Goal: Transaction & Acquisition: Purchase product/service

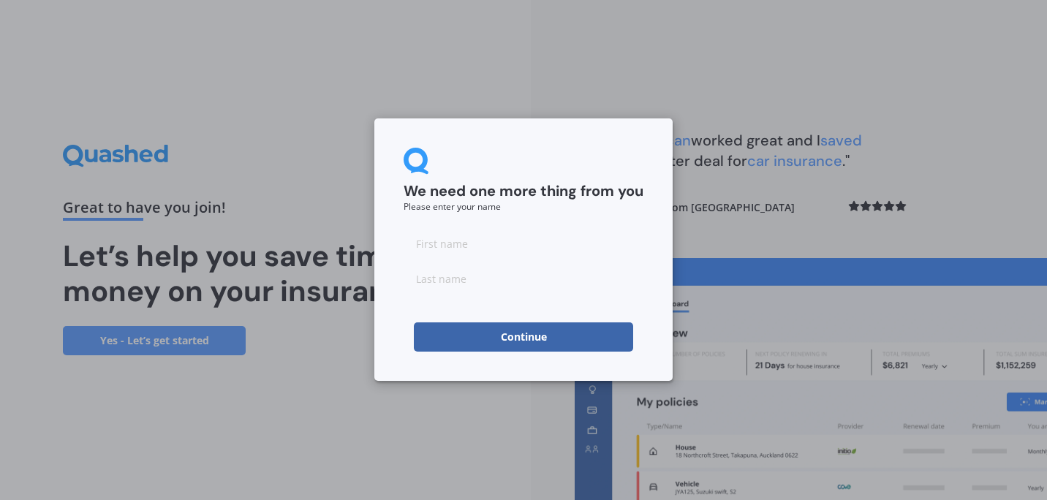
click at [526, 257] on input at bounding box center [523, 243] width 240 height 29
type input "[PERSON_NAME]"
click at [521, 338] on button "Continue" at bounding box center [523, 336] width 219 height 29
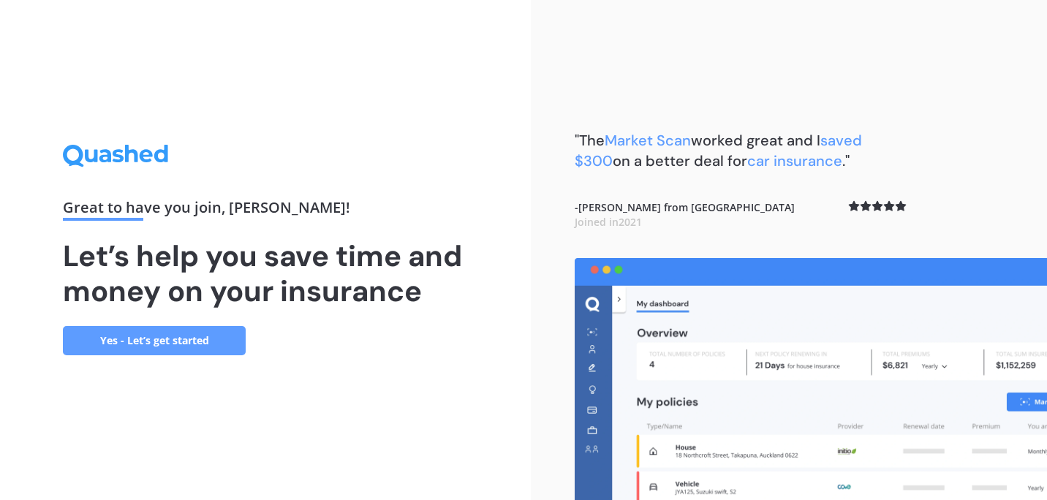
click at [186, 337] on link "Yes - Let’s get started" at bounding box center [154, 340] width 183 height 29
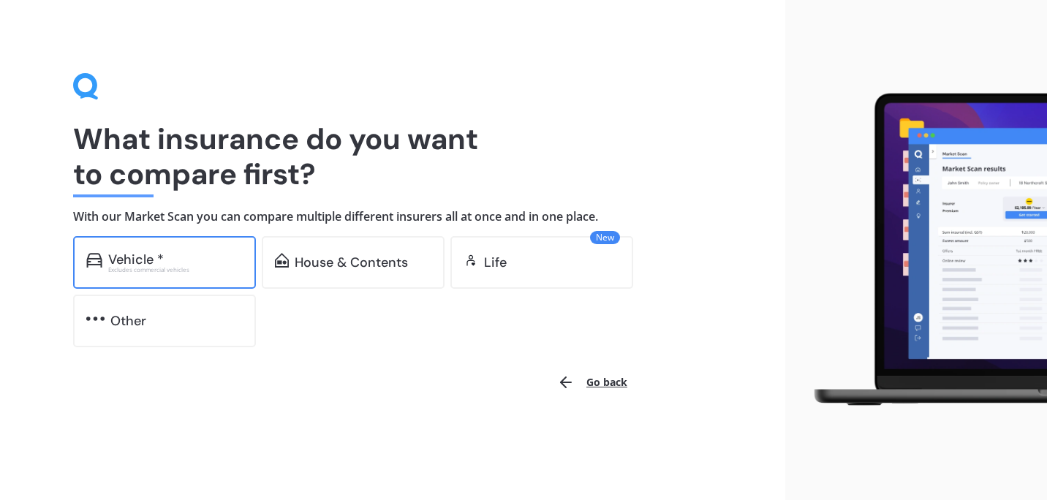
click at [205, 258] on div "Vehicle *" at bounding box center [175, 259] width 134 height 15
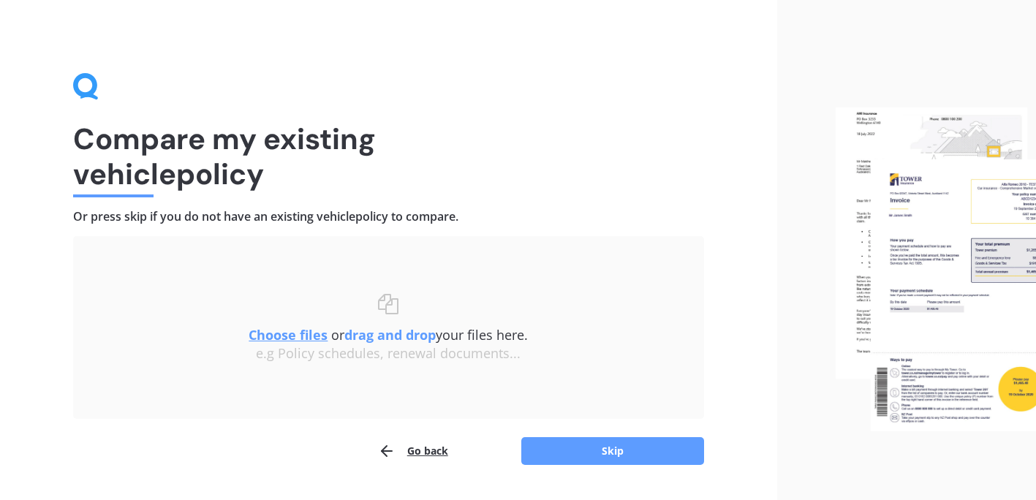
scroll to position [38, 0]
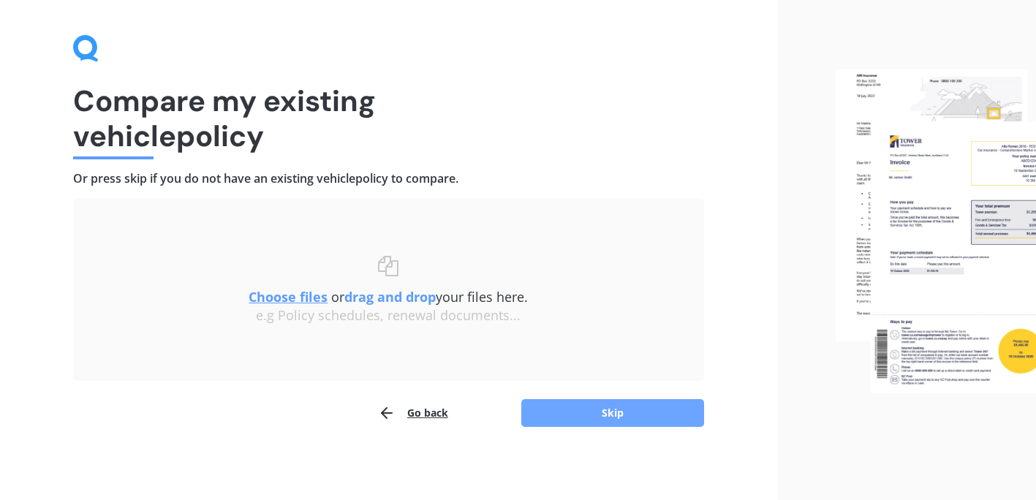
click at [658, 417] on button "Skip" at bounding box center [612, 413] width 183 height 28
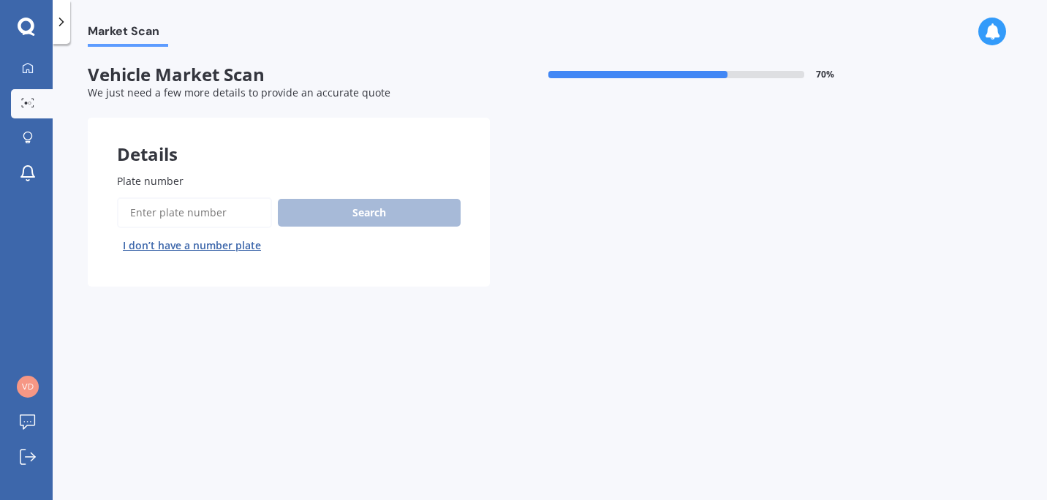
click at [231, 214] on input "Plate number" at bounding box center [194, 212] width 155 height 31
type input "RCQ189"
click at [363, 216] on button "Search" at bounding box center [369, 213] width 183 height 28
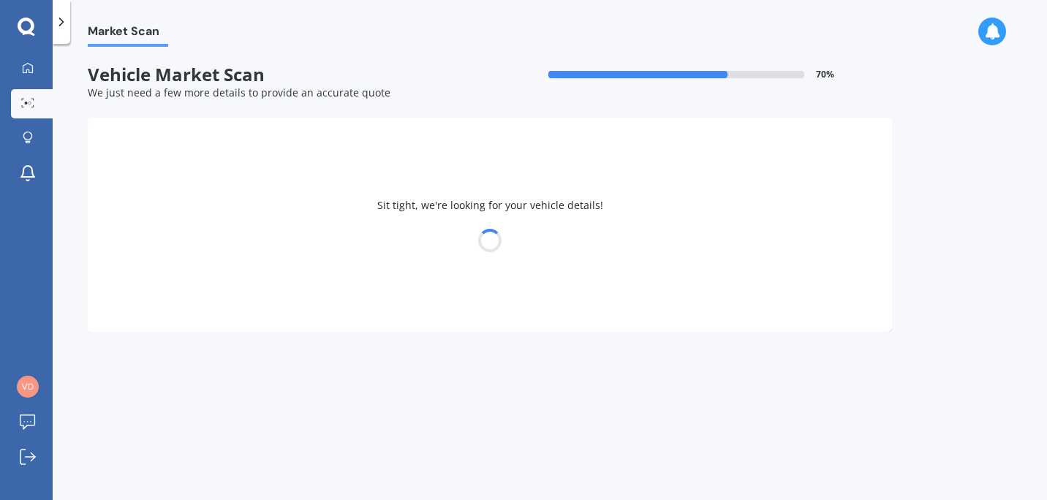
select select "VOLKSWAGEN"
select select "GOLF"
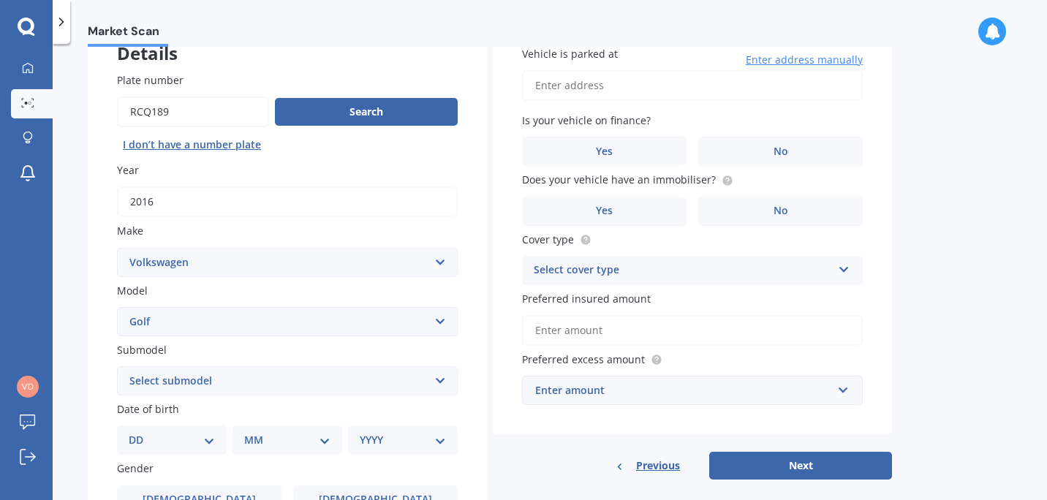
scroll to position [168, 0]
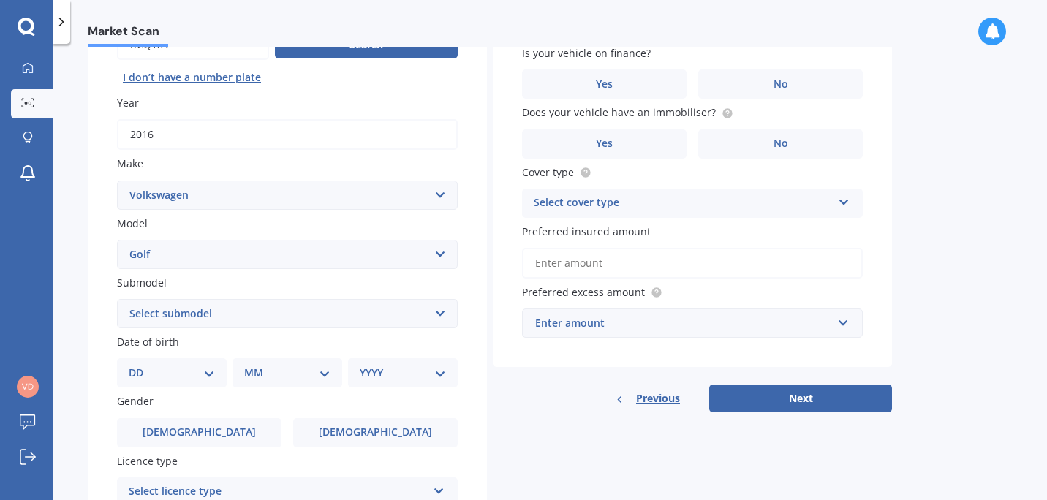
click at [377, 315] on select "Select submodel (All other) 1.4 GT TSI 1.4 TSI 1.6 1.6 FSI 1.6 TSI 1.8 1.9 TDI …" at bounding box center [287, 313] width 341 height 29
select select "R"
click at [117, 300] on select "Select submodel (All other) 1.4 GT TSI 1.4 TSI 1.6 1.6 FSI 1.6 TSI 1.8 1.9 TDI …" at bounding box center [287, 313] width 341 height 29
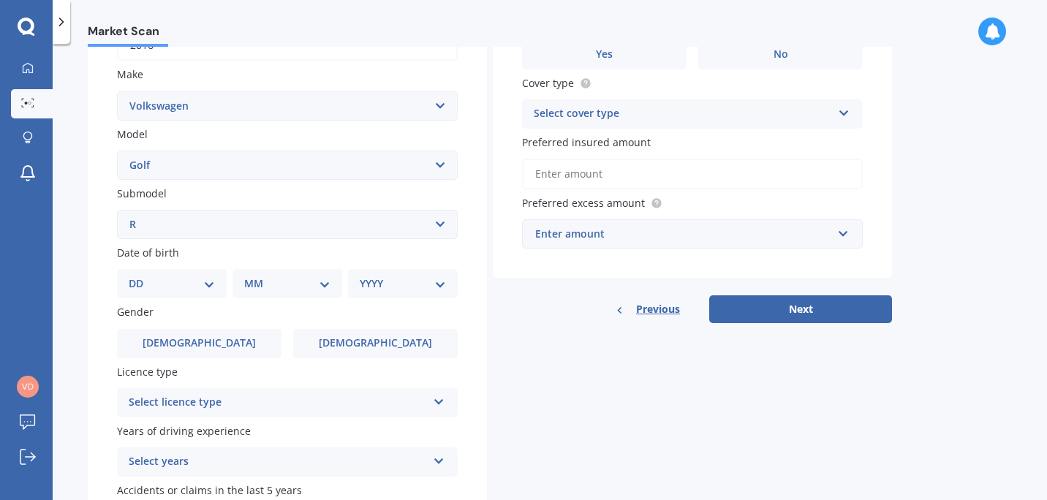
scroll to position [259, 0]
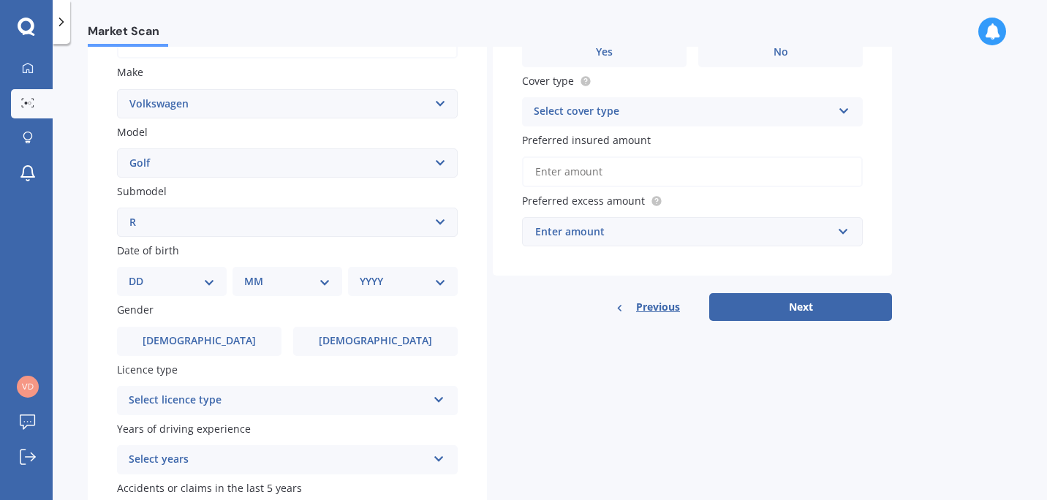
click at [206, 281] on select "DD 01 02 03 04 05 06 07 08 09 10 11 12 13 14 15 16 17 18 19 20 21 22 23 24 25 2…" at bounding box center [172, 281] width 86 height 16
select select "29"
click at [140, 276] on select "DD 01 02 03 04 05 06 07 08 09 10 11 12 13 14 15 16 17 18 19 20 21 22 23 24 25 2…" at bounding box center [172, 281] width 86 height 16
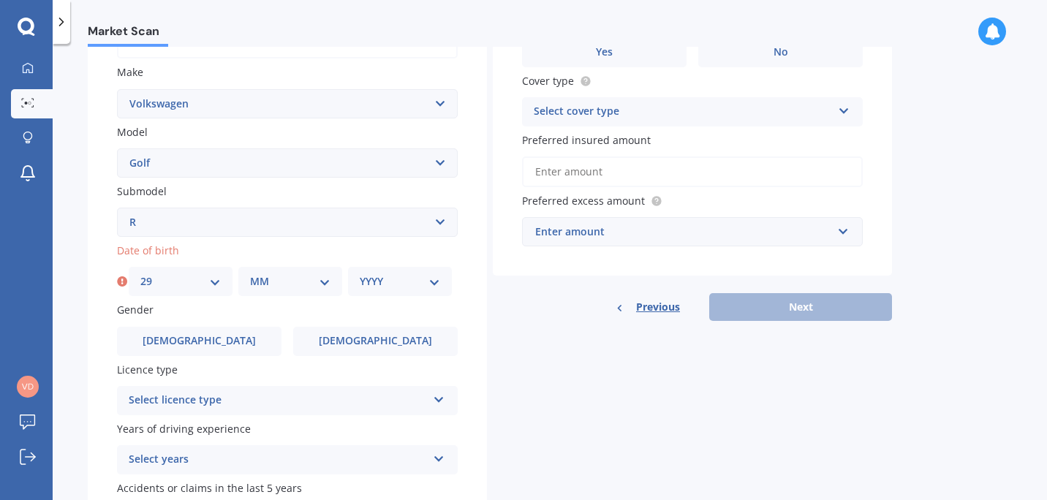
click at [298, 284] on select "MM 01 02 03 04 05 06 07 08 09 10 11 12" at bounding box center [290, 281] width 80 height 16
select select "12"
click at [250, 276] on select "MM 01 02 03 04 05 06 07 08 09 10 11 12" at bounding box center [290, 281] width 80 height 16
click at [414, 281] on select "YYYY 2025 2024 2023 2022 2021 2020 2019 2018 2017 2016 2015 2014 2013 2012 2011…" at bounding box center [400, 281] width 80 height 16
select select "1994"
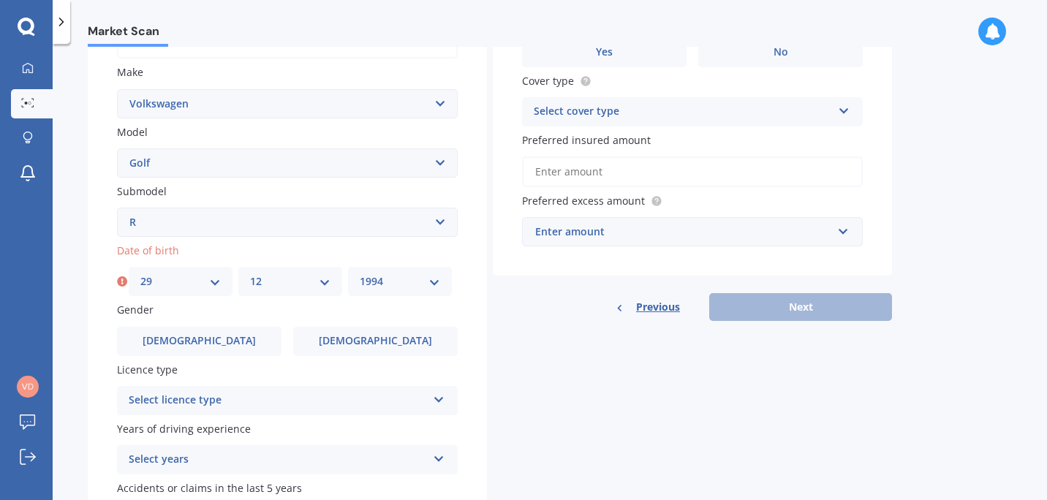
click at [360, 276] on select "YYYY 2025 2024 2023 2022 2021 2020 2019 2018 2017 2016 2015 2014 2013 2012 2011…" at bounding box center [400, 281] width 80 height 16
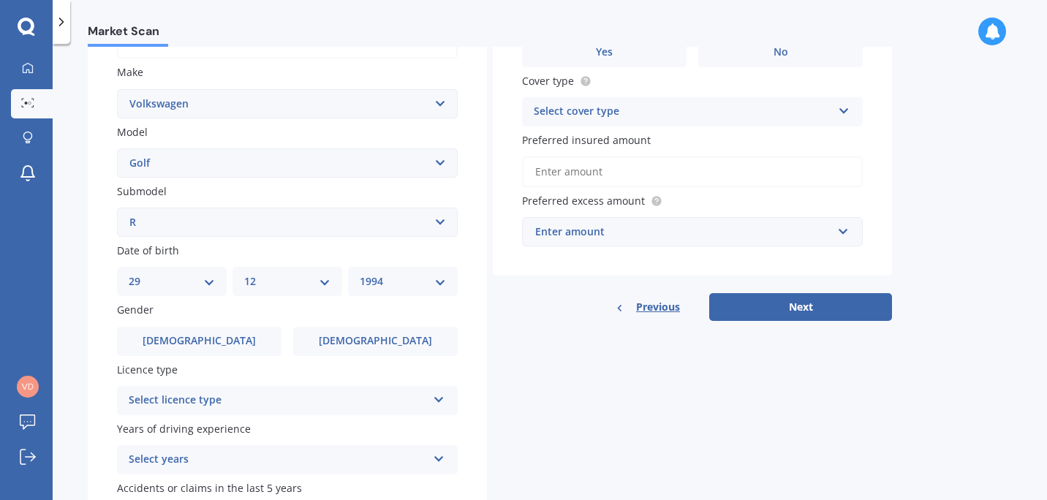
scroll to position [297, 0]
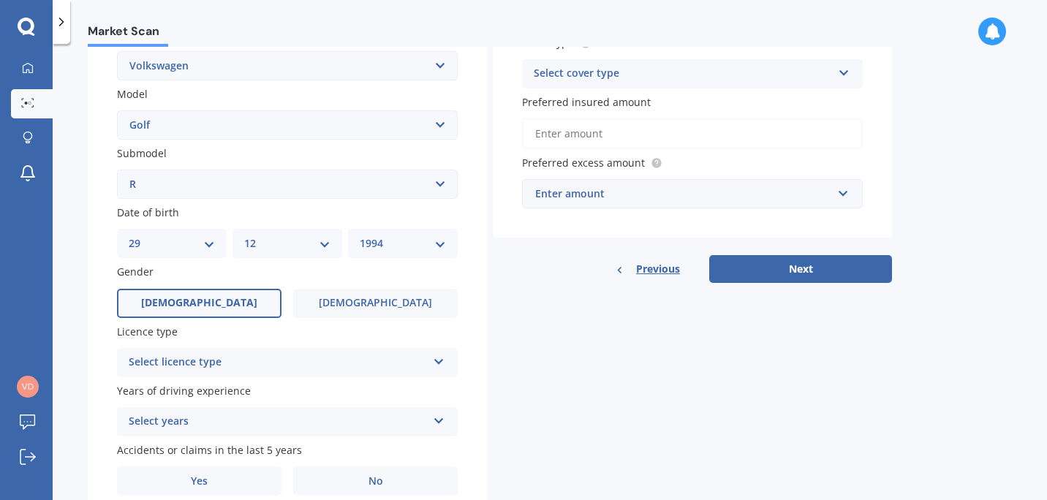
click at [238, 302] on label "[DEMOGRAPHIC_DATA]" at bounding box center [199, 303] width 164 height 29
click at [0, 0] on input "[DEMOGRAPHIC_DATA]" at bounding box center [0, 0] width 0 height 0
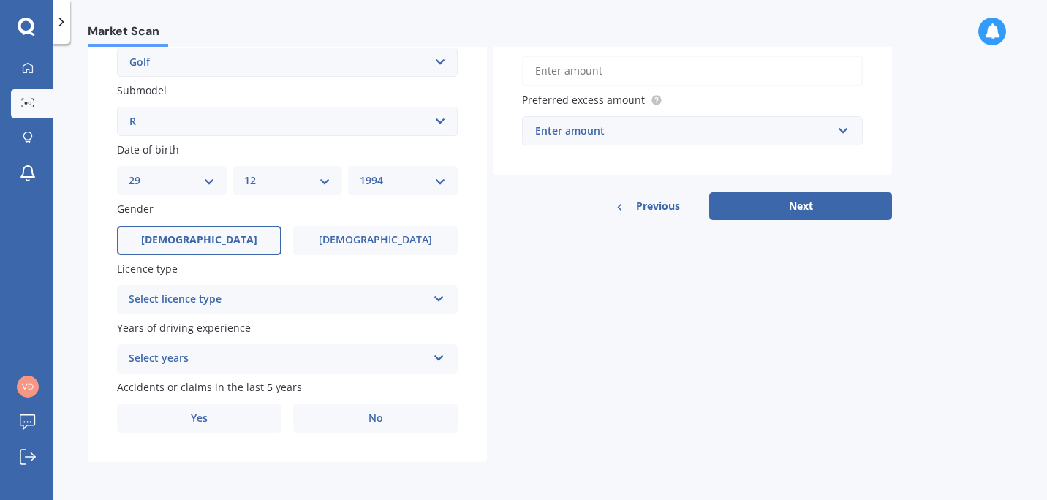
click at [378, 291] on div "Select licence type" at bounding box center [278, 300] width 298 height 18
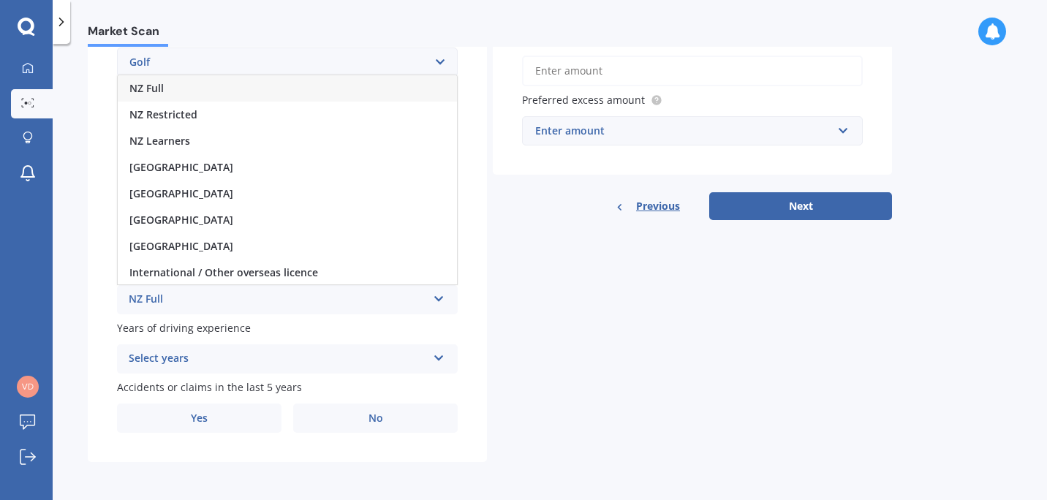
click at [243, 88] on div "NZ Full" at bounding box center [287, 88] width 339 height 26
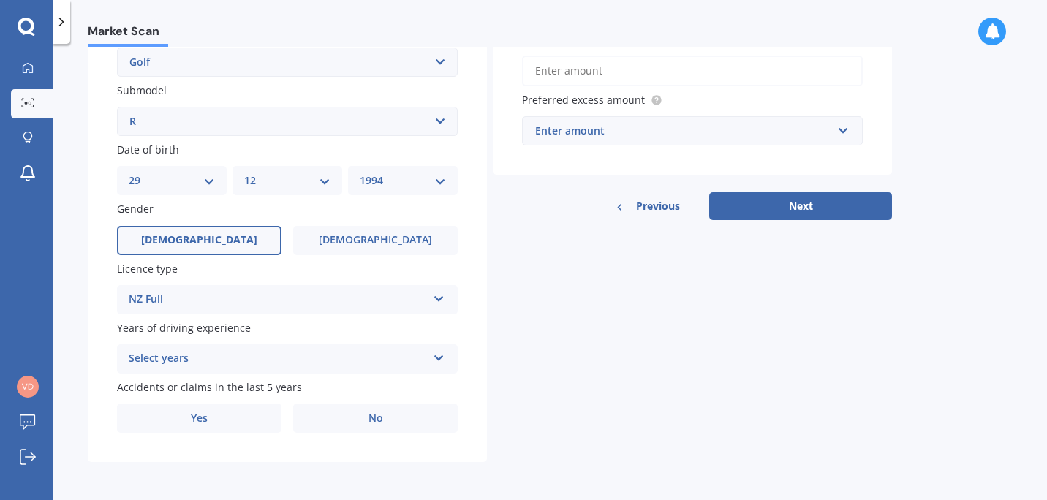
click at [320, 354] on div "Select years" at bounding box center [278, 359] width 298 height 18
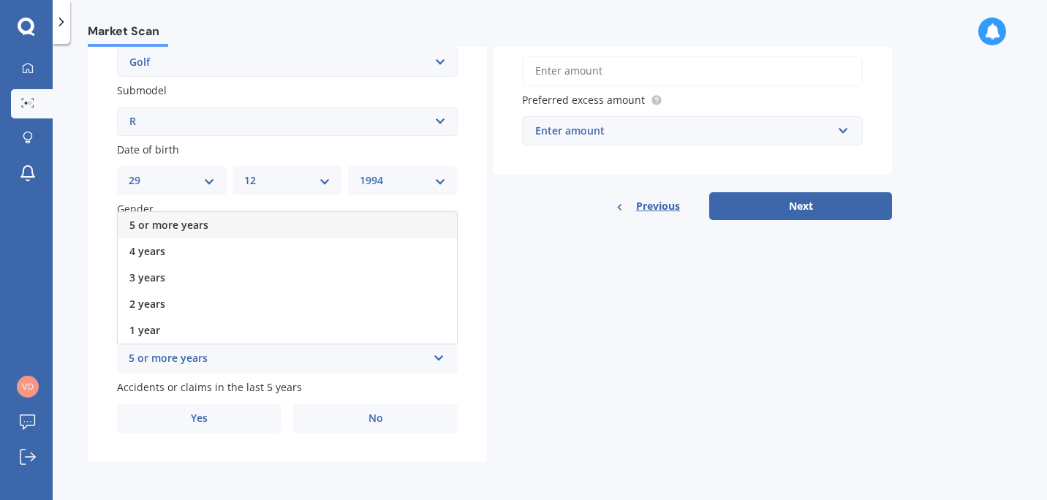
click at [333, 219] on div "5 or more years" at bounding box center [287, 225] width 339 height 26
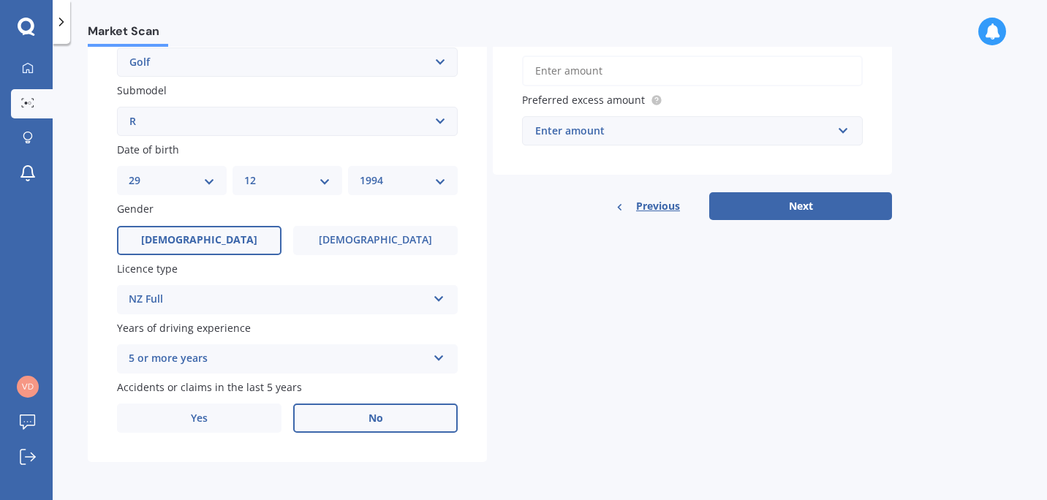
click at [364, 418] on label "No" at bounding box center [375, 417] width 164 height 29
click at [0, 0] on input "No" at bounding box center [0, 0] width 0 height 0
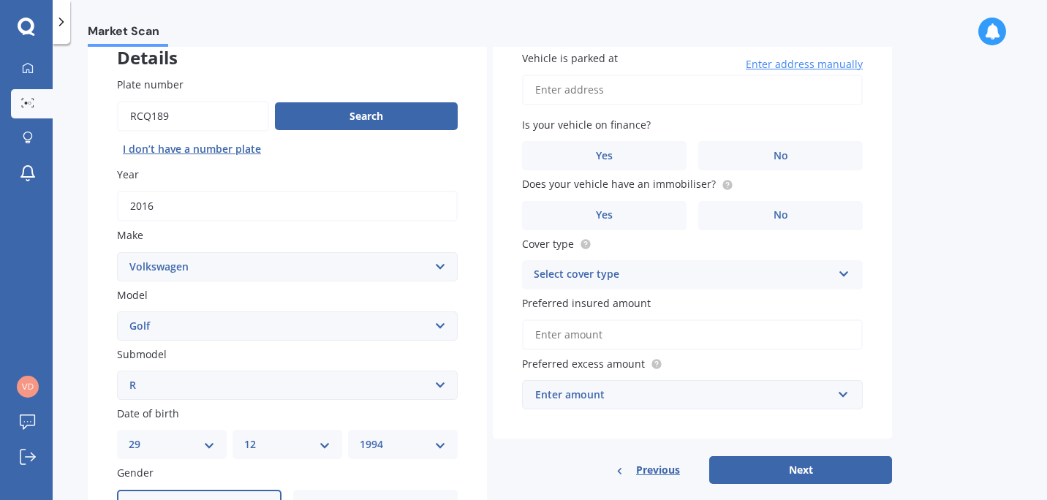
scroll to position [0, 0]
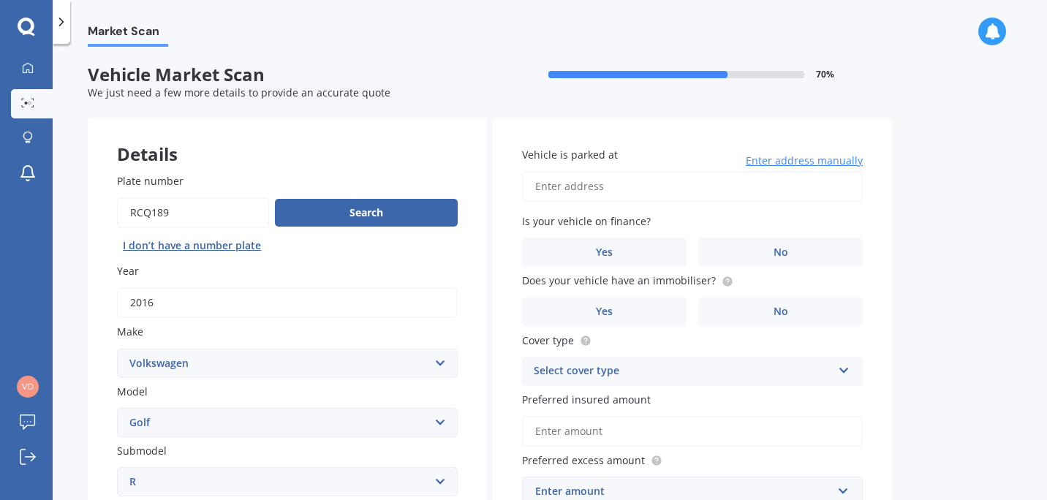
click at [643, 182] on input "Vehicle is parked at" at bounding box center [692, 186] width 341 height 31
type input "[STREET_ADDRESS]"
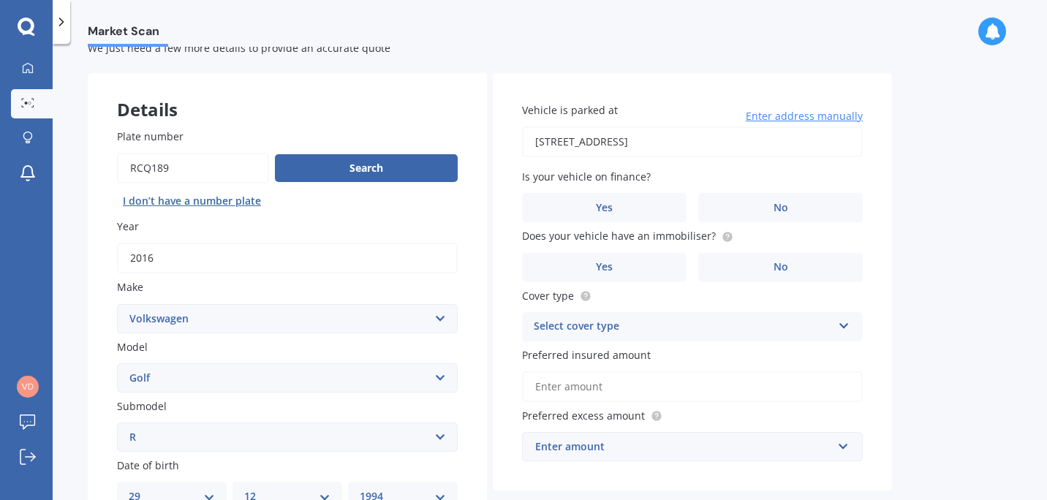
scroll to position [45, 0]
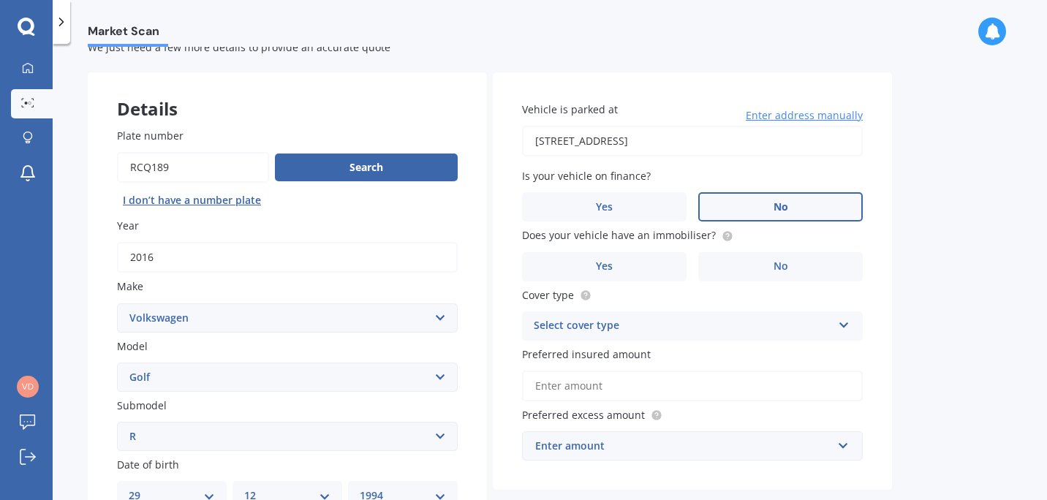
click at [755, 207] on label "No" at bounding box center [780, 206] width 164 height 29
click at [0, 0] on input "No" at bounding box center [0, 0] width 0 height 0
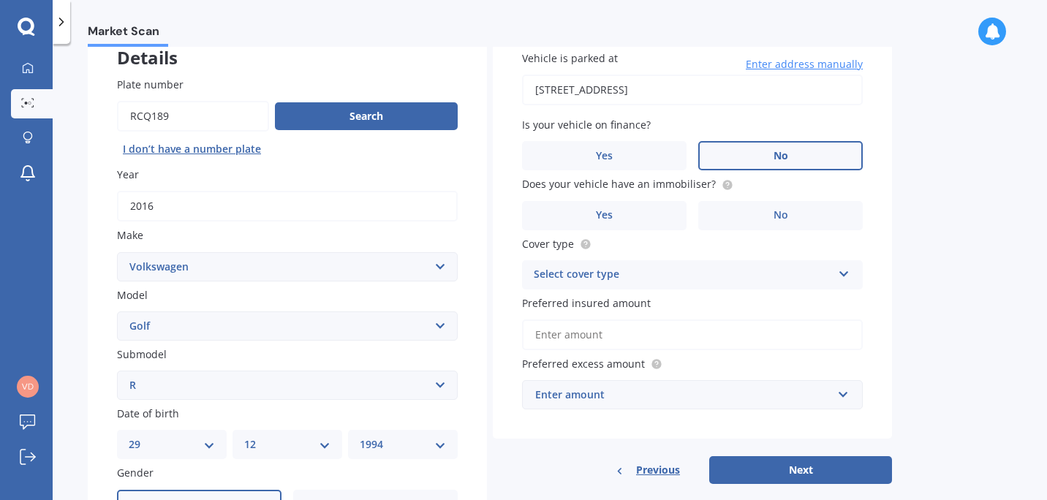
scroll to position [97, 0]
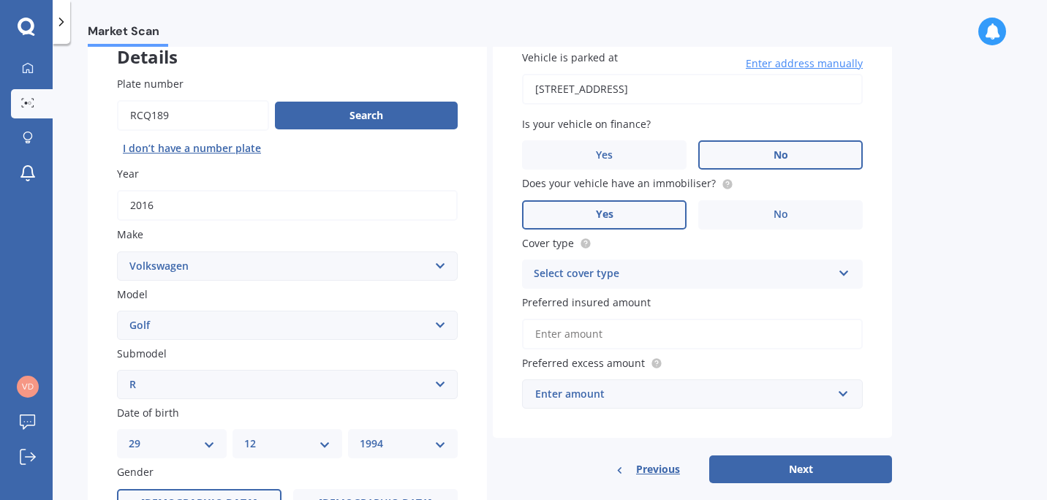
click at [633, 216] on label "Yes" at bounding box center [604, 214] width 164 height 29
click at [0, 0] on input "Yes" at bounding box center [0, 0] width 0 height 0
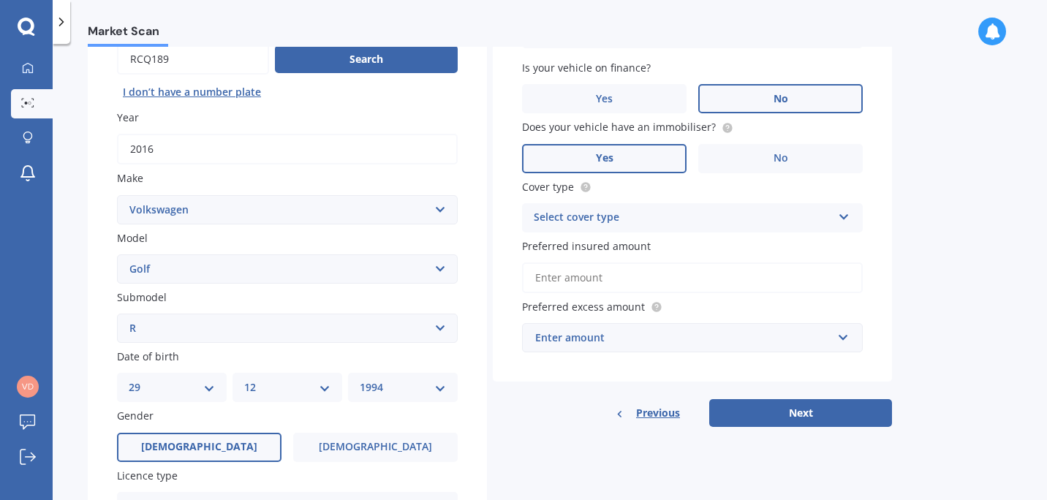
scroll to position [191, 0]
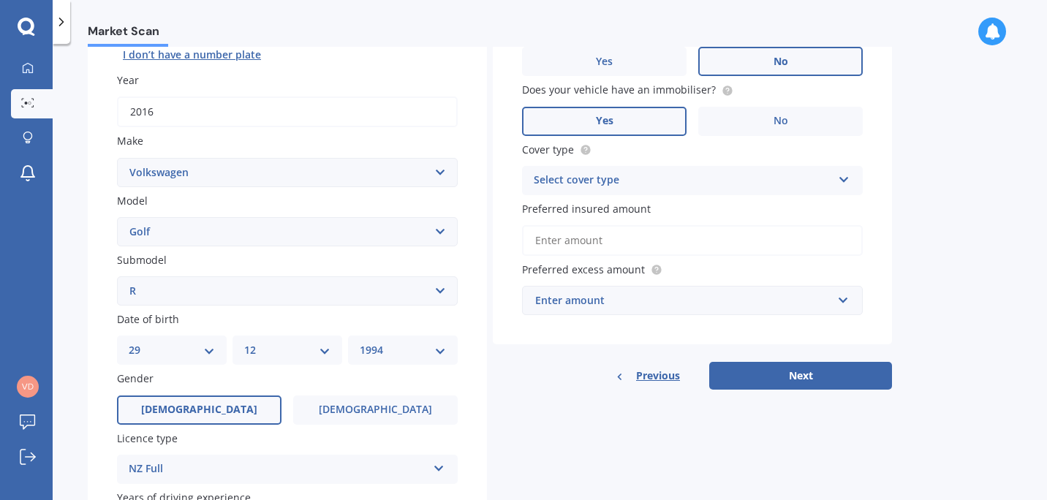
click at [850, 175] on div "Select cover type Comprehensive Third Party, Fire & Theft Third Party" at bounding box center [692, 180] width 341 height 29
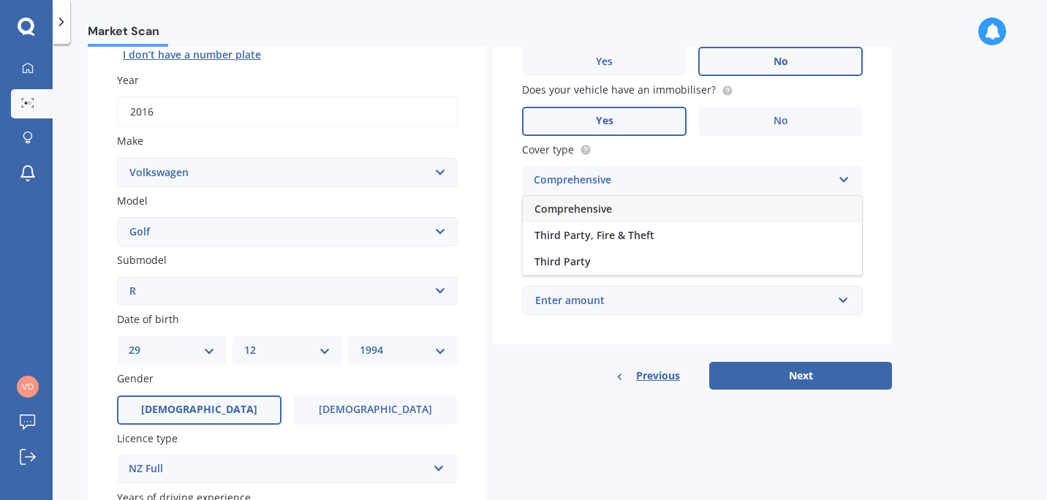
click at [742, 209] on div "Comprehensive" at bounding box center [692, 209] width 339 height 26
click at [684, 238] on input "Preferred insured amount" at bounding box center [692, 240] width 341 height 31
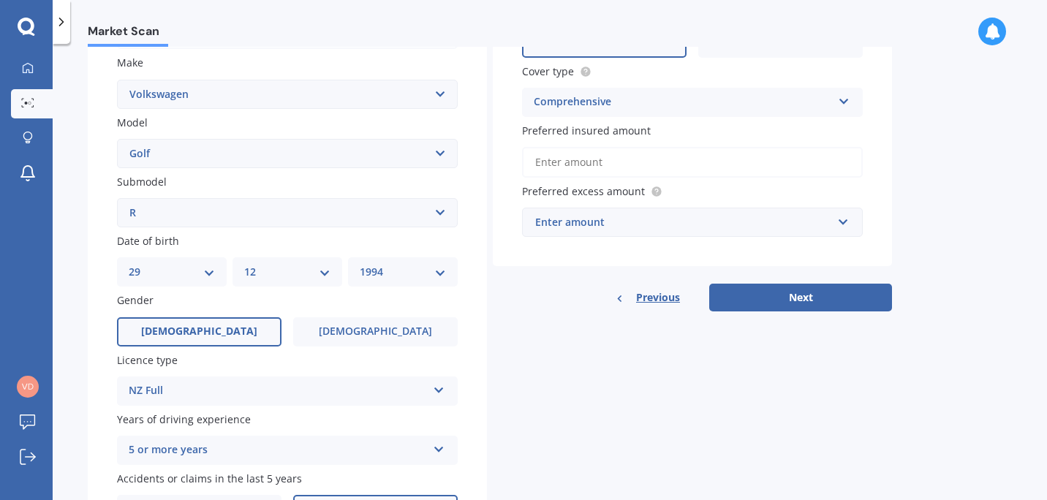
scroll to position [246, 0]
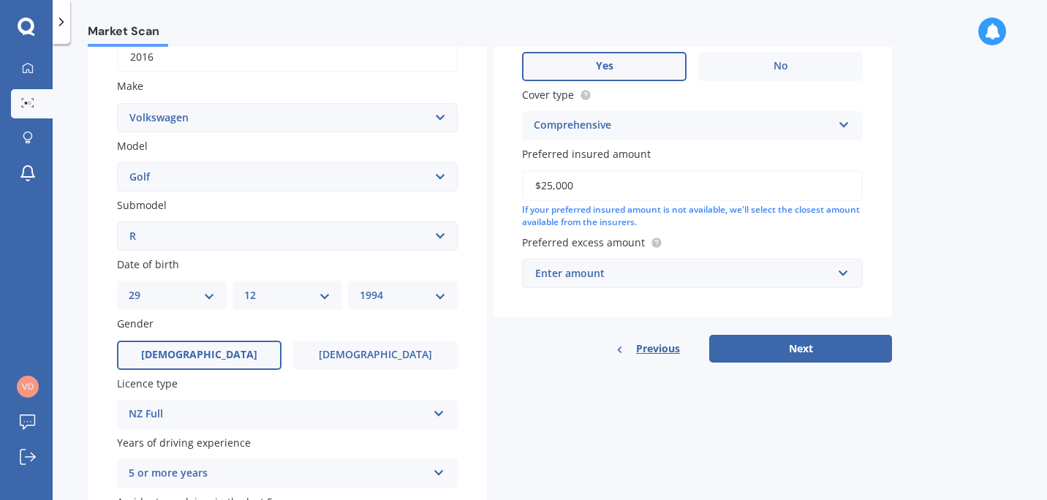
type input "$25,000"
click at [838, 277] on input "text" at bounding box center [686, 273] width 327 height 28
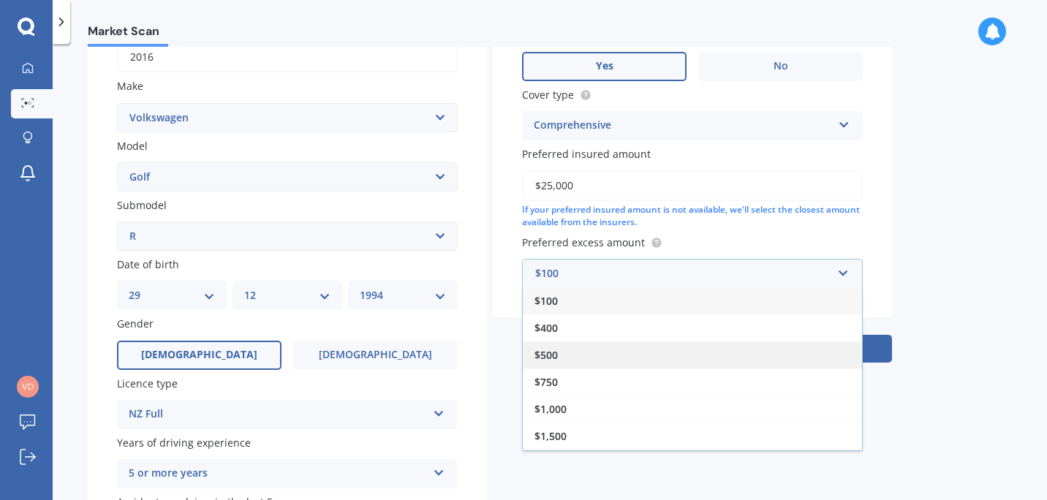
click at [718, 363] on div "$500" at bounding box center [692, 354] width 339 height 27
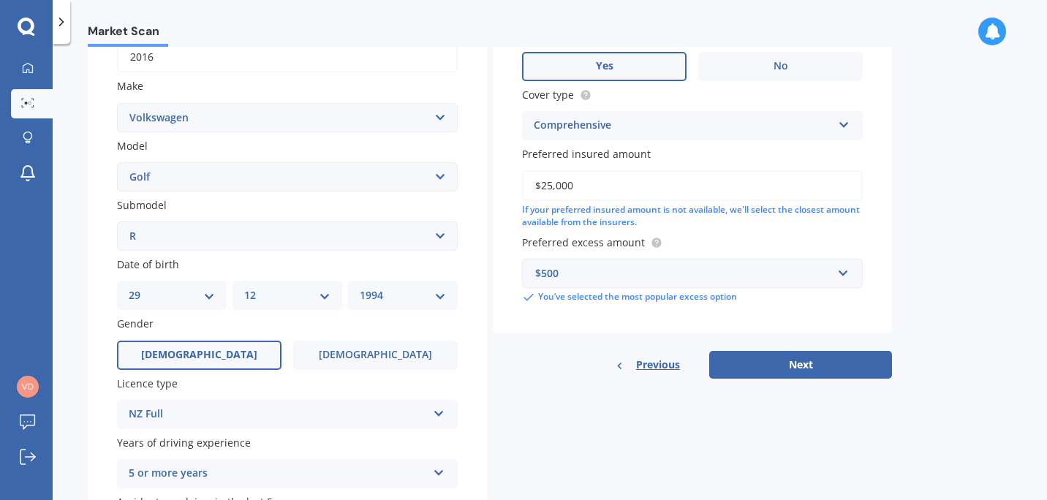
click at [852, 274] on div "$500 $100 $400 $500 $750 $1,000 $1,500 $2,000" at bounding box center [692, 273] width 341 height 29
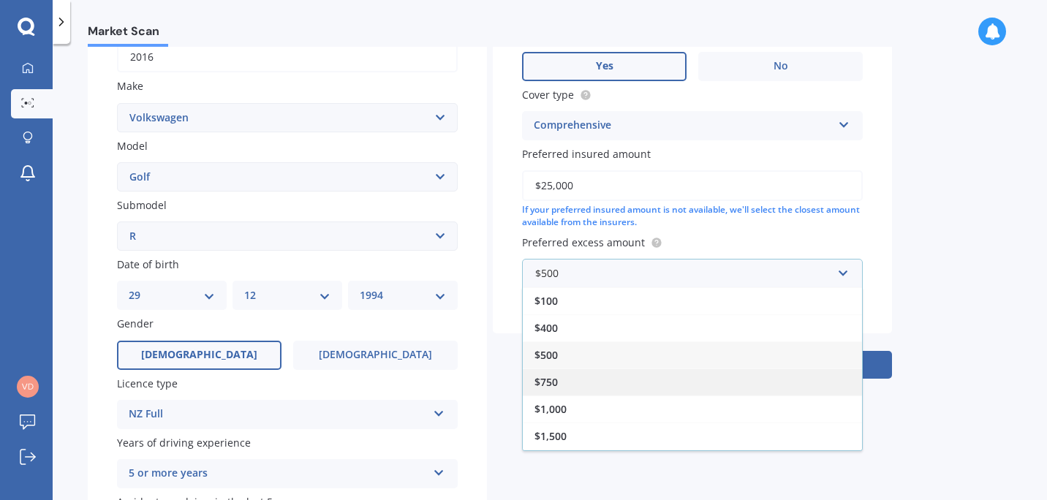
click at [758, 372] on div "$750" at bounding box center [692, 381] width 339 height 27
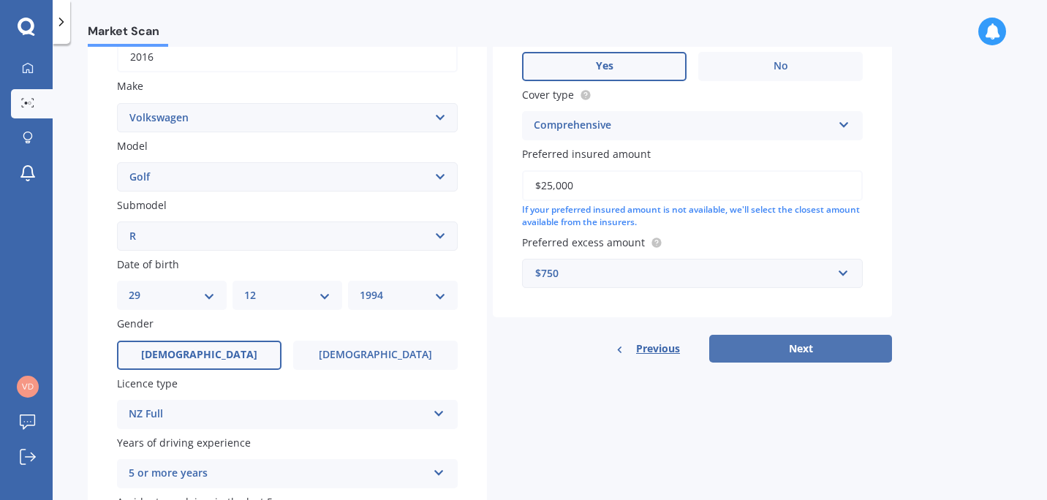
click at [859, 345] on button "Next" at bounding box center [800, 349] width 183 height 28
select select "29"
select select "12"
select select "1994"
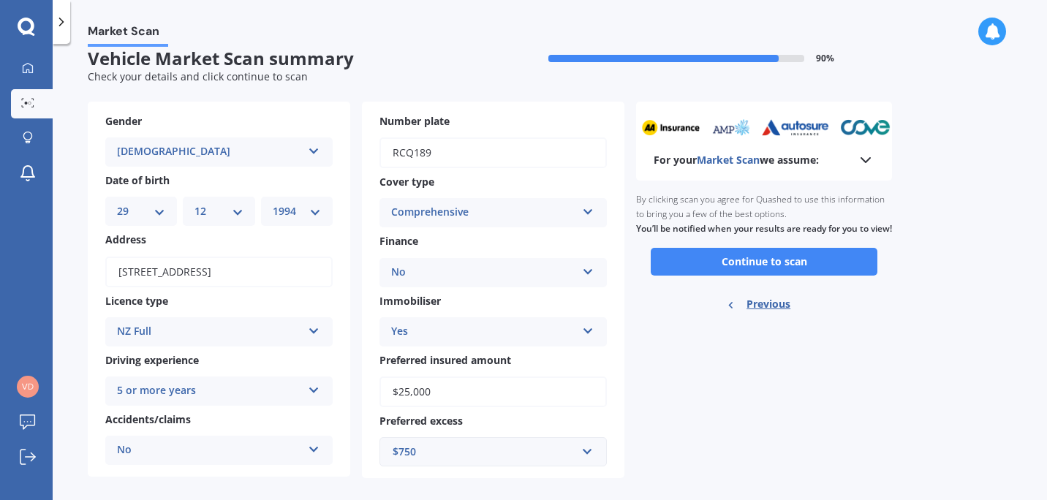
scroll to position [17, 0]
click at [861, 167] on icon at bounding box center [866, 160] width 18 height 18
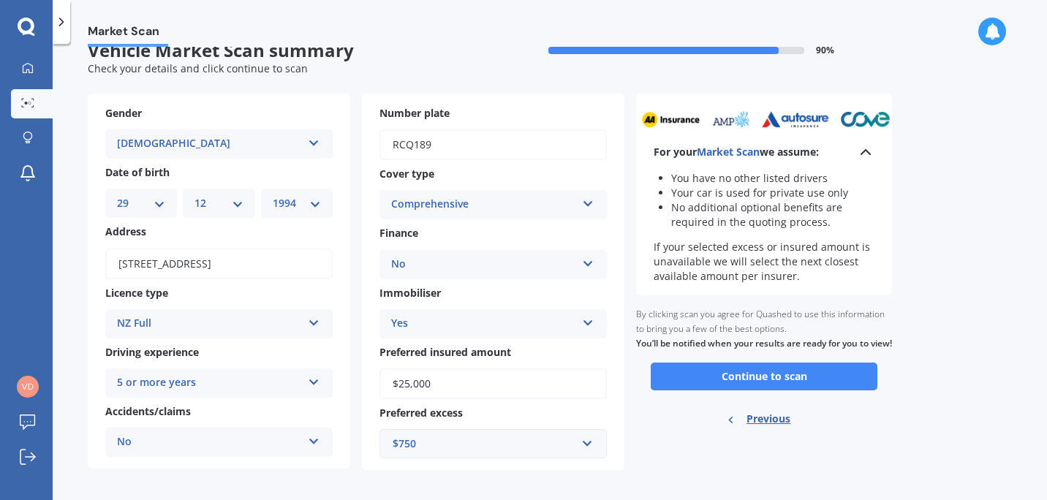
scroll to position [34, 0]
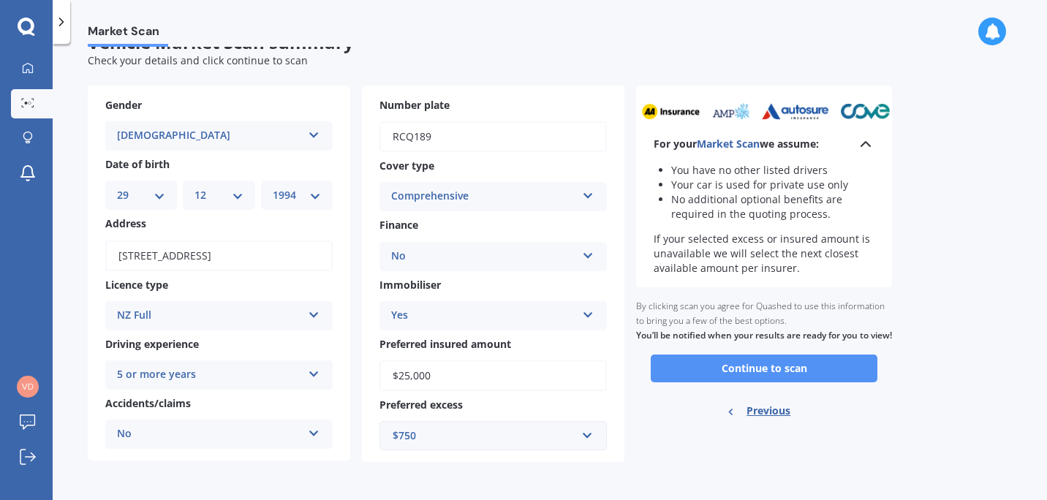
click at [786, 373] on button "Continue to scan" at bounding box center [763, 368] width 227 height 28
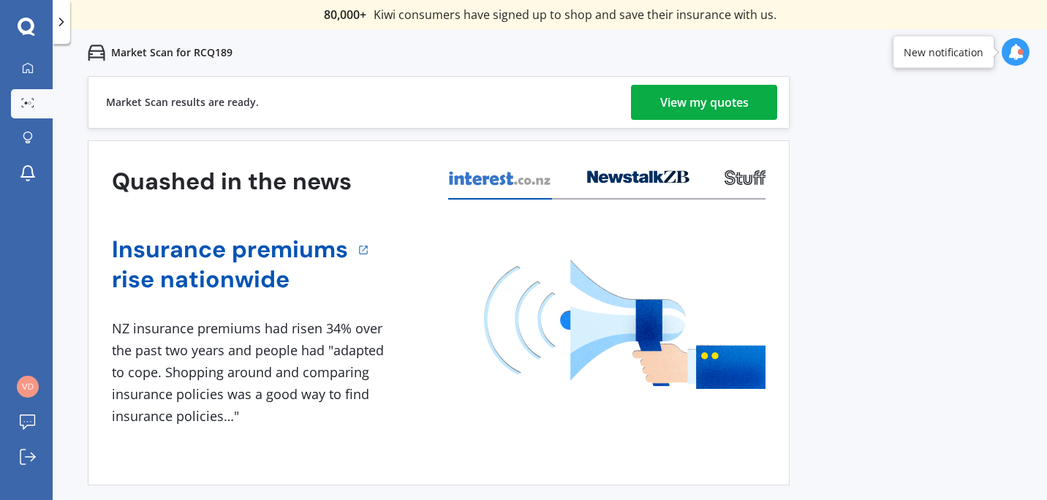
click at [720, 94] on div "View my quotes" at bounding box center [704, 102] width 88 height 35
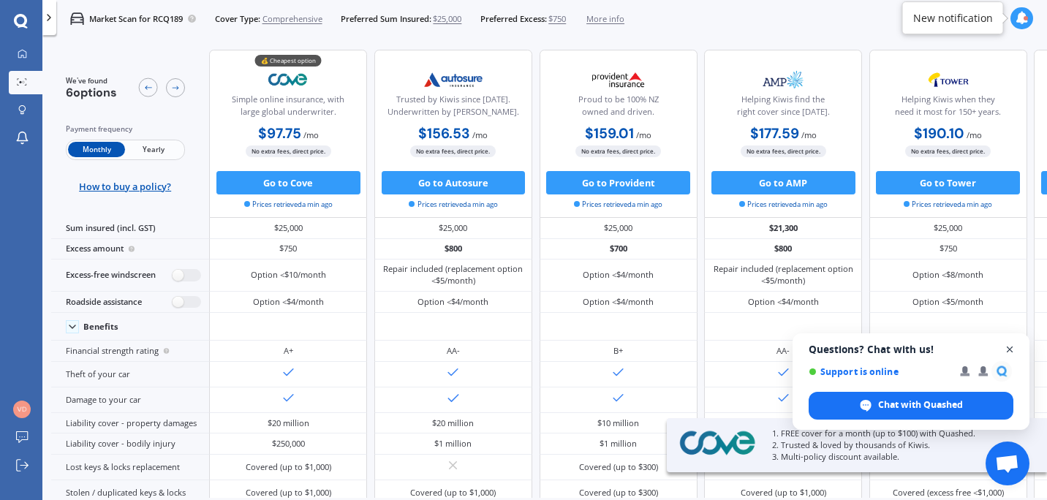
click at [1009, 348] on span "Close chat" at bounding box center [1009, 350] width 18 height 18
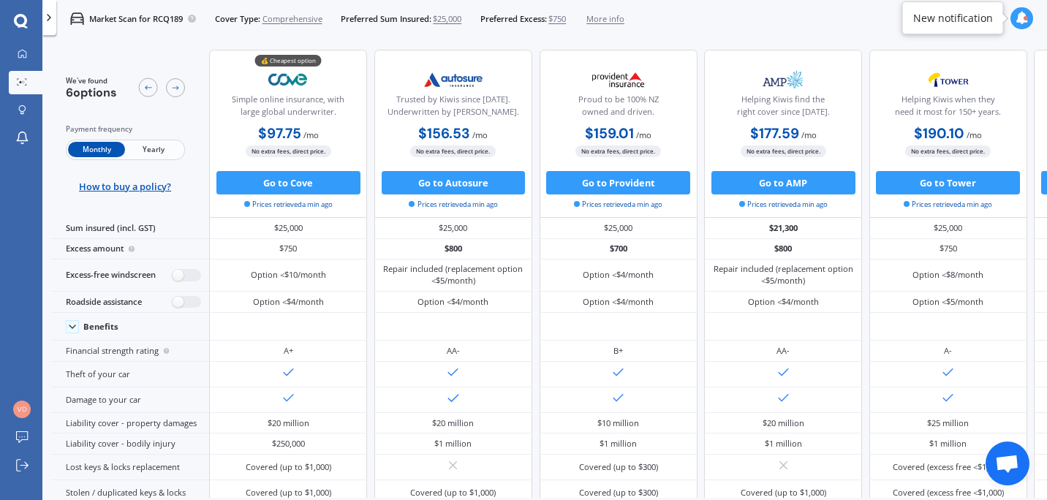
click at [155, 145] on span "Yearly" at bounding box center [153, 149] width 57 height 15
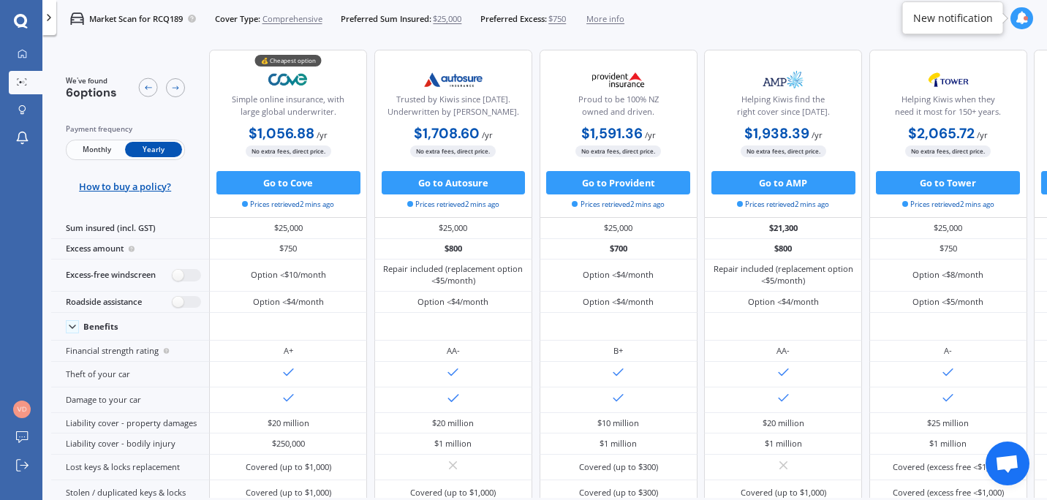
click at [102, 147] on span "Monthly" at bounding box center [96, 149] width 57 height 15
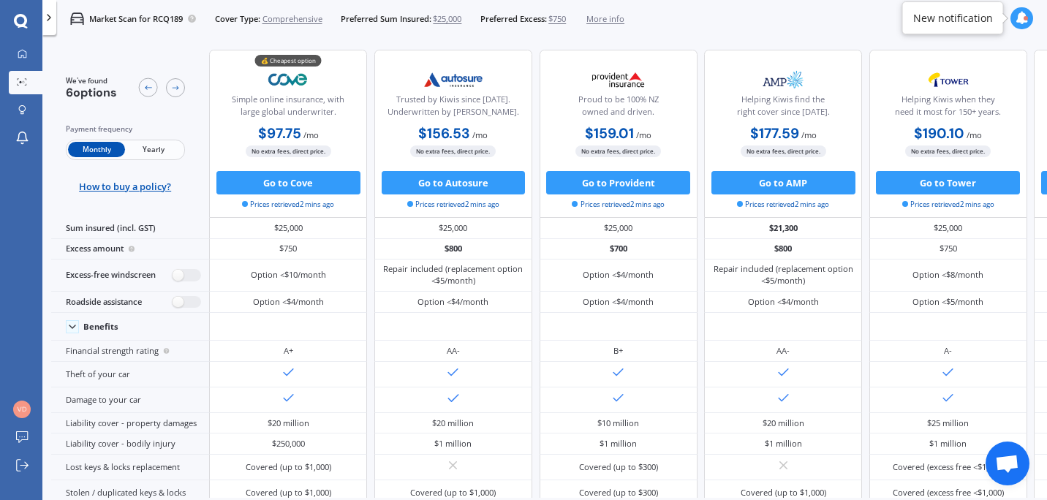
click at [135, 145] on span "Yearly" at bounding box center [153, 149] width 57 height 15
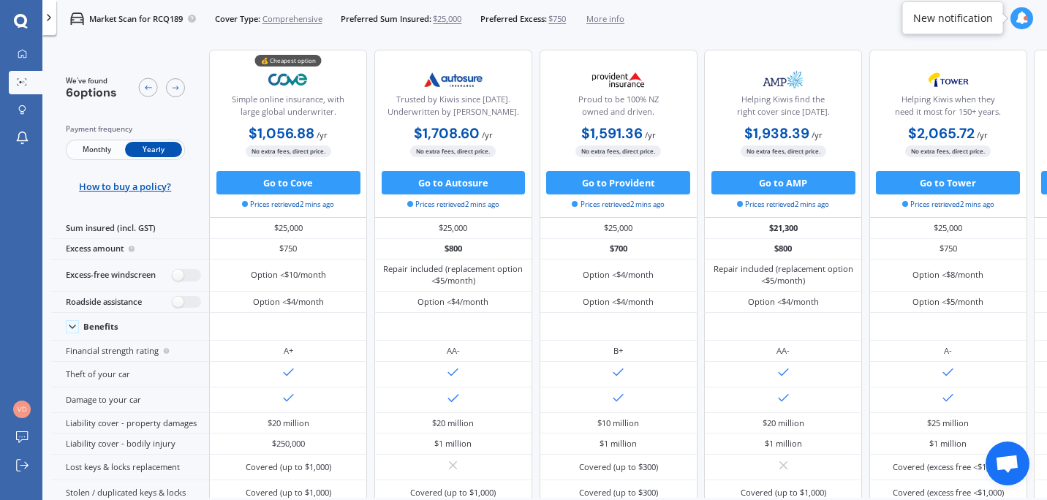
click at [107, 148] on span "Monthly" at bounding box center [96, 149] width 57 height 15
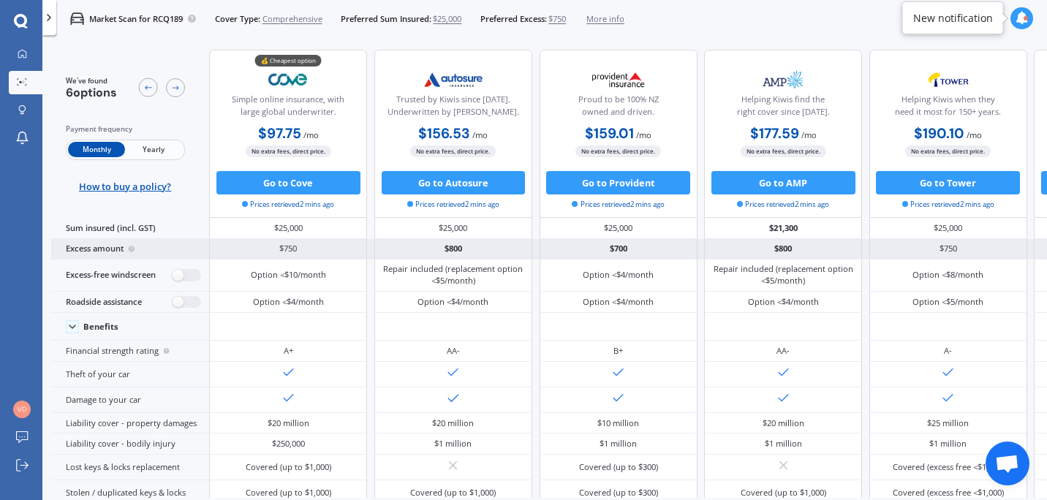
click at [300, 243] on div "$750" at bounding box center [288, 249] width 158 height 20
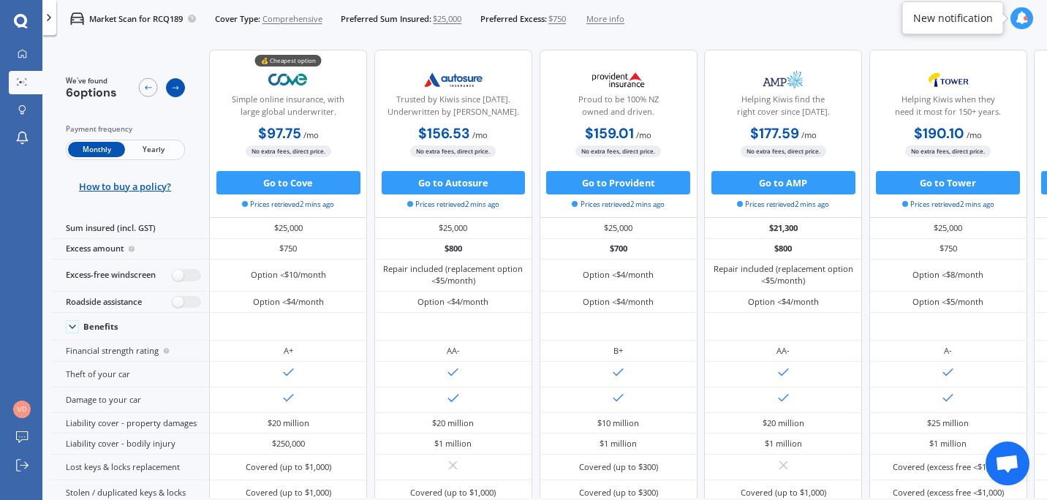
click at [174, 81] on div at bounding box center [175, 87] width 19 height 19
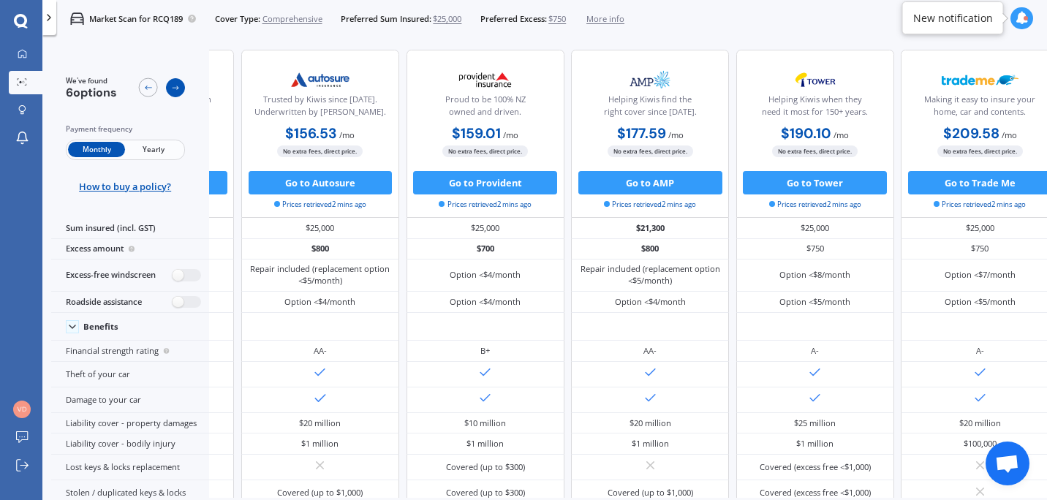
scroll to position [0, 189]
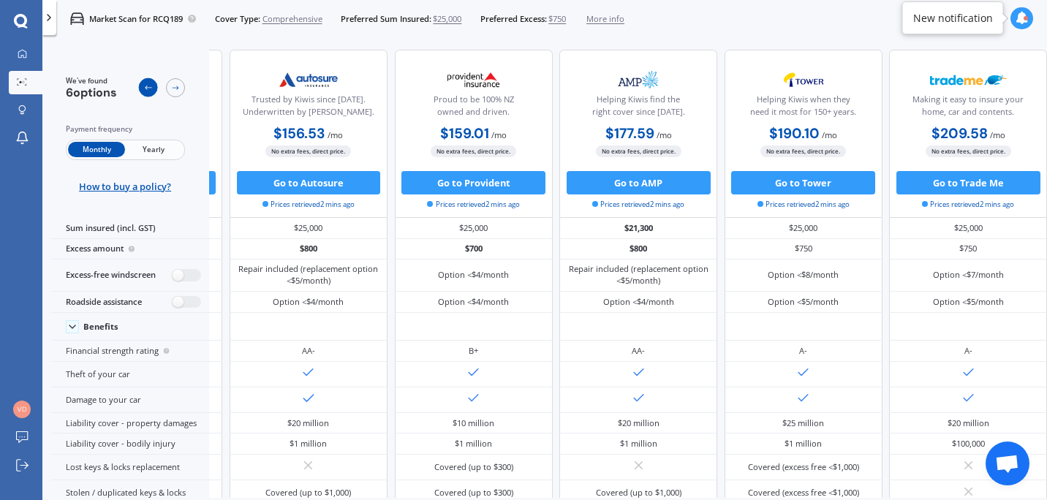
click at [145, 86] on icon at bounding box center [148, 88] width 10 height 10
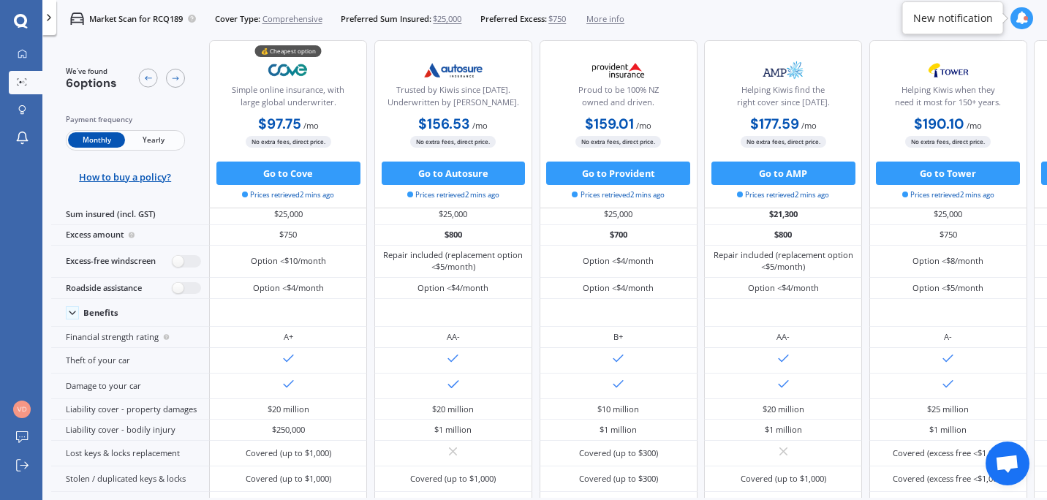
scroll to position [0, 0]
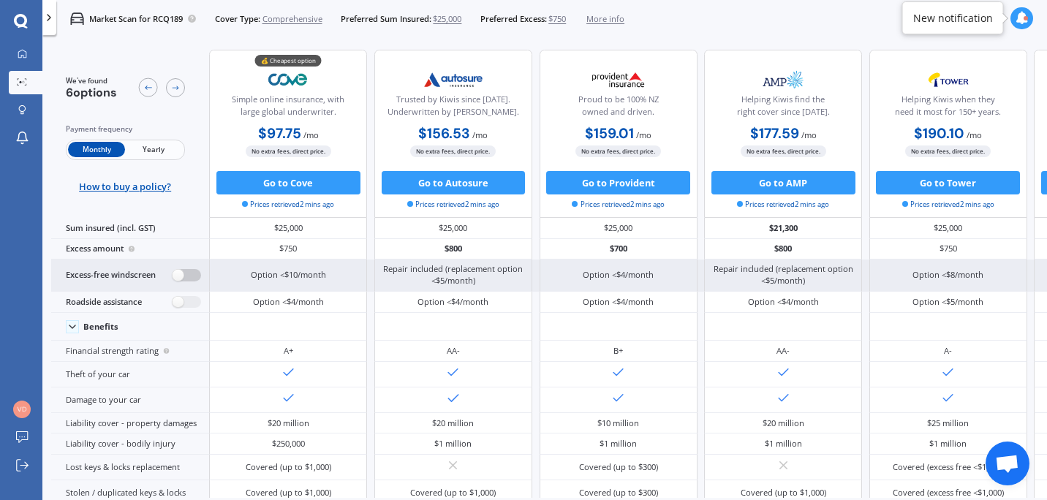
click at [178, 270] on label at bounding box center [186, 275] width 29 height 12
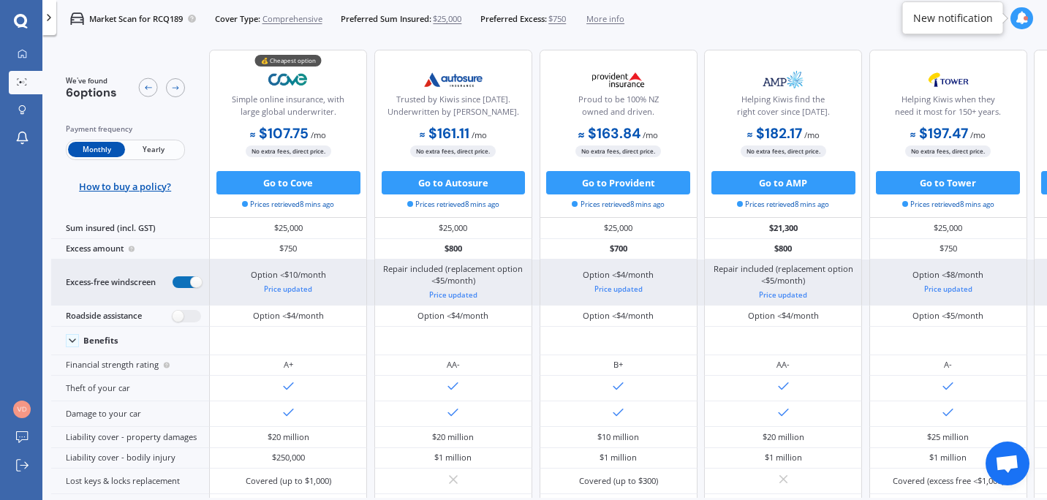
click at [191, 277] on label at bounding box center [186, 282] width 29 height 12
radio input "false"
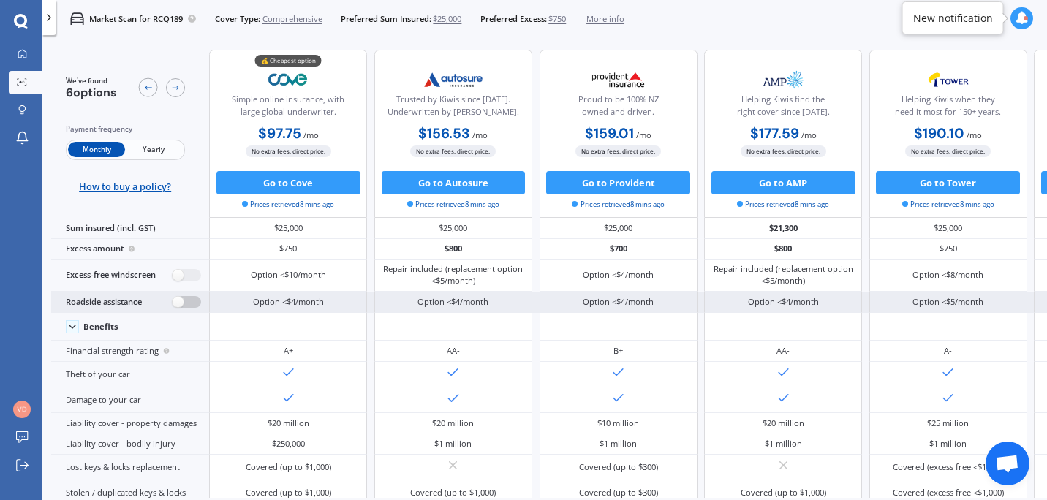
click at [180, 298] on label at bounding box center [186, 302] width 29 height 12
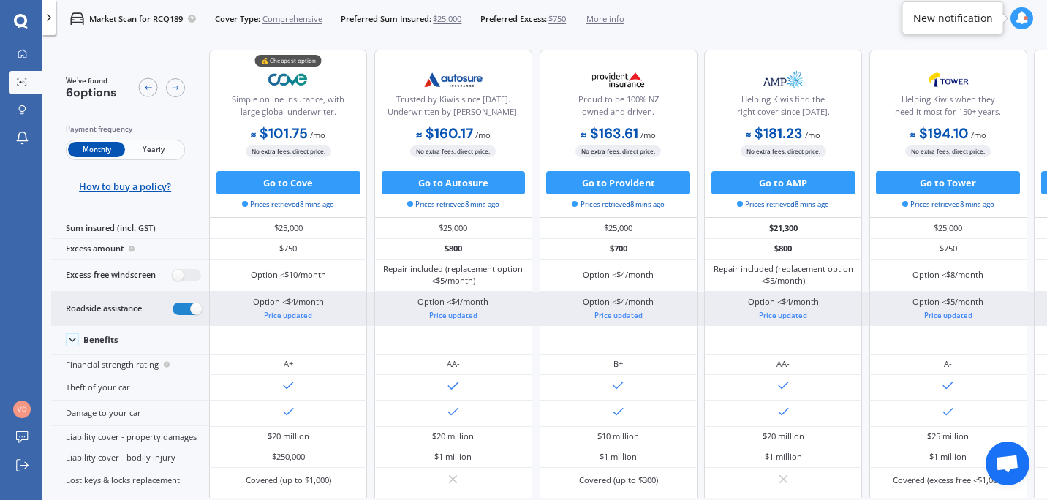
click at [180, 298] on div "Roadside assistance" at bounding box center [130, 309] width 158 height 34
click at [186, 305] on label at bounding box center [186, 309] width 29 height 12
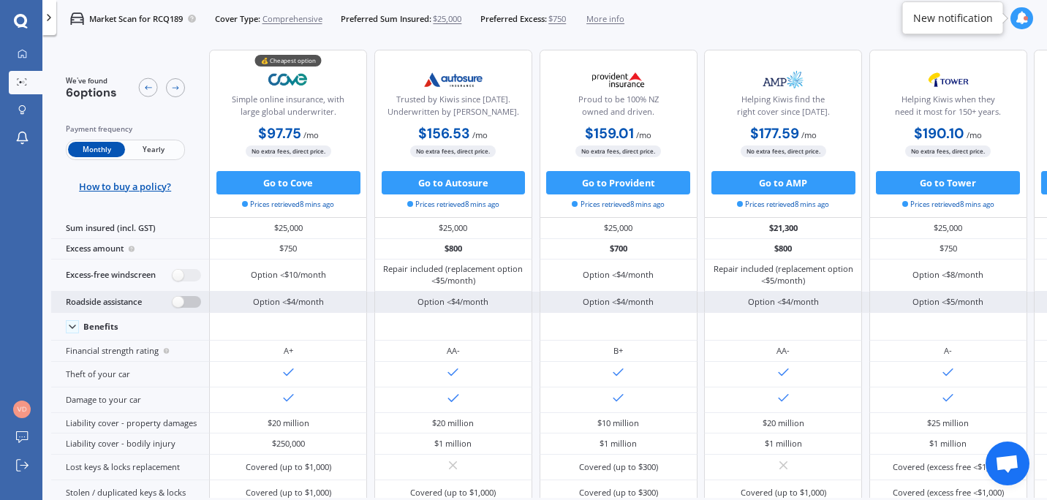
click at [189, 300] on label at bounding box center [186, 302] width 29 height 12
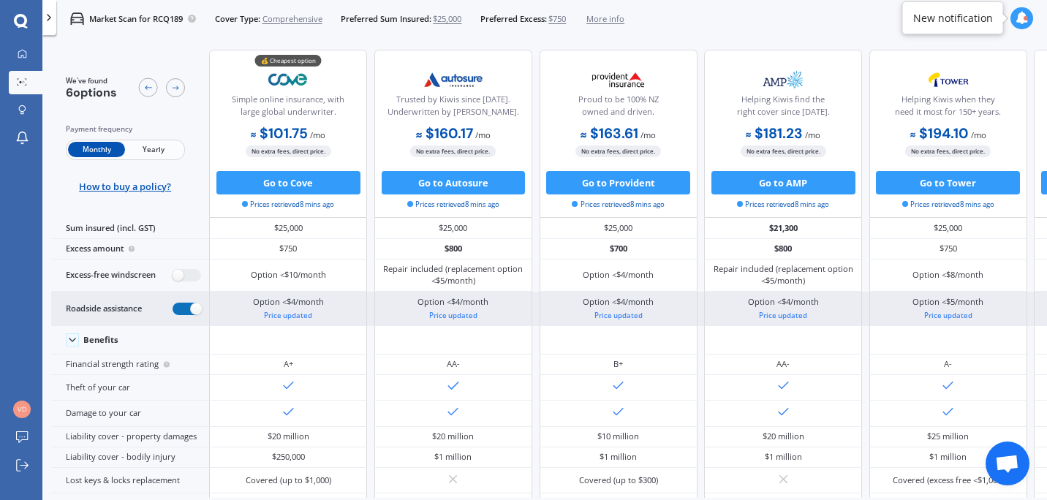
click at [186, 309] on label at bounding box center [186, 309] width 29 height 12
radio input "false"
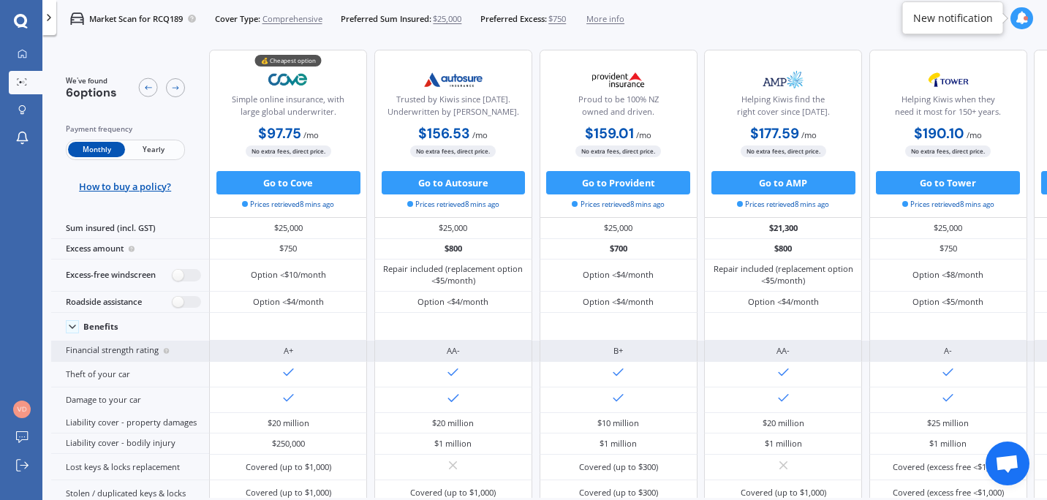
click at [172, 352] on div "Financial strength rating" at bounding box center [130, 351] width 158 height 20
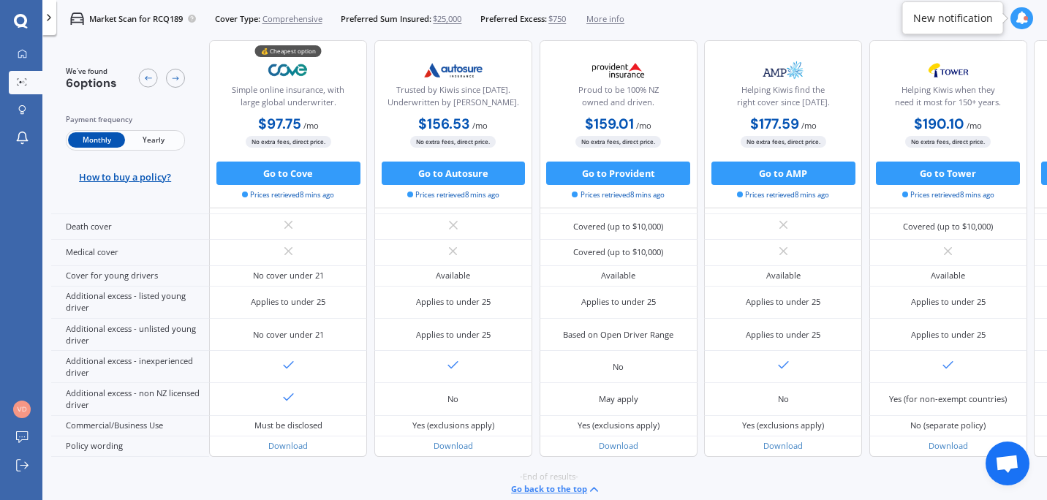
scroll to position [707, 0]
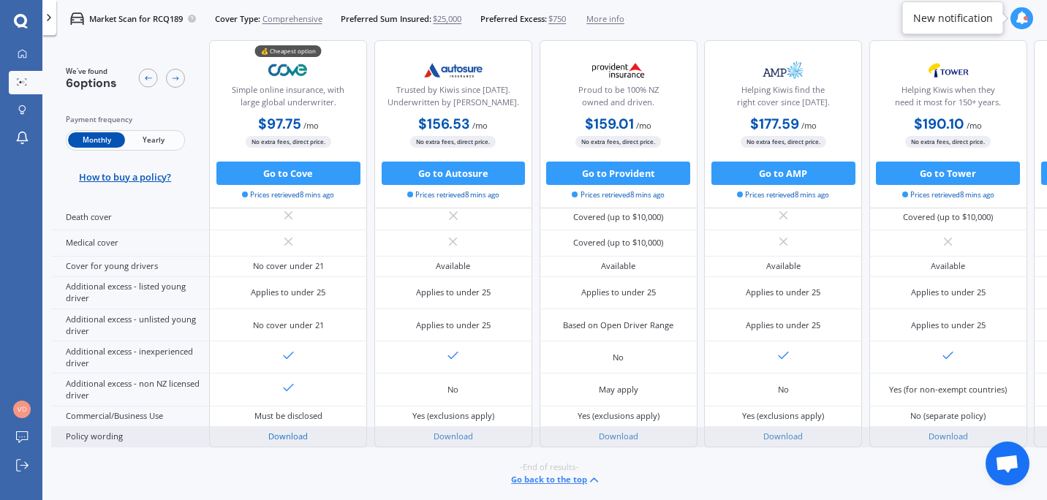
click at [297, 430] on link "Download" at bounding box center [287, 435] width 39 height 11
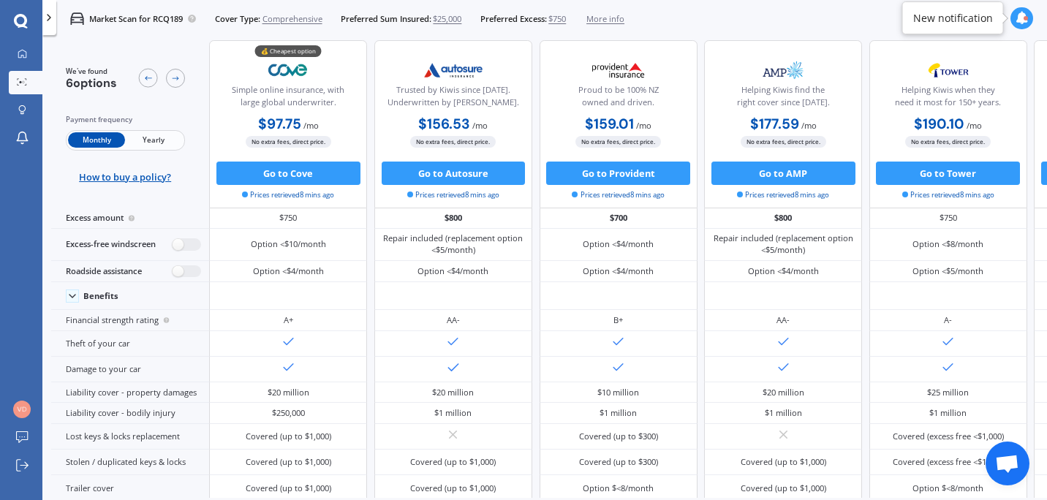
scroll to position [0, 0]
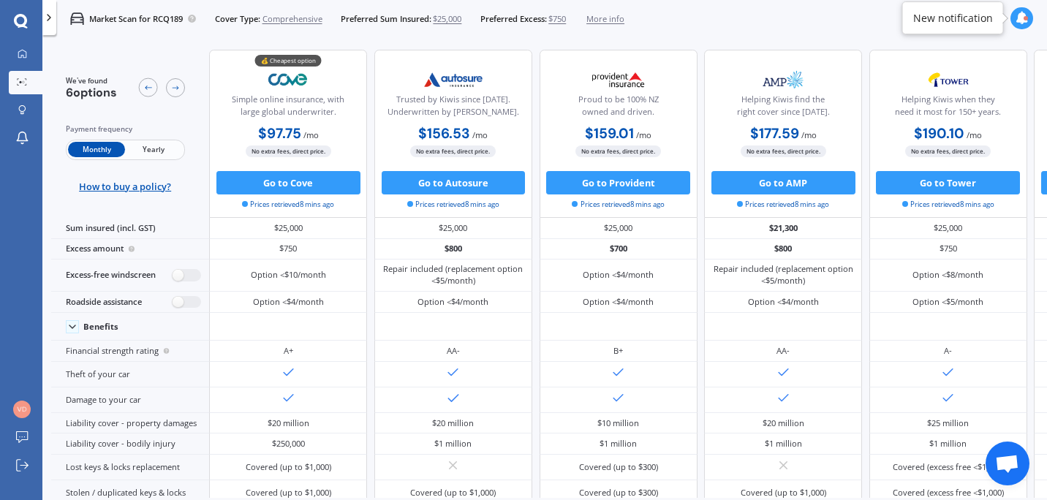
click at [564, 16] on span "$750" at bounding box center [557, 19] width 18 height 12
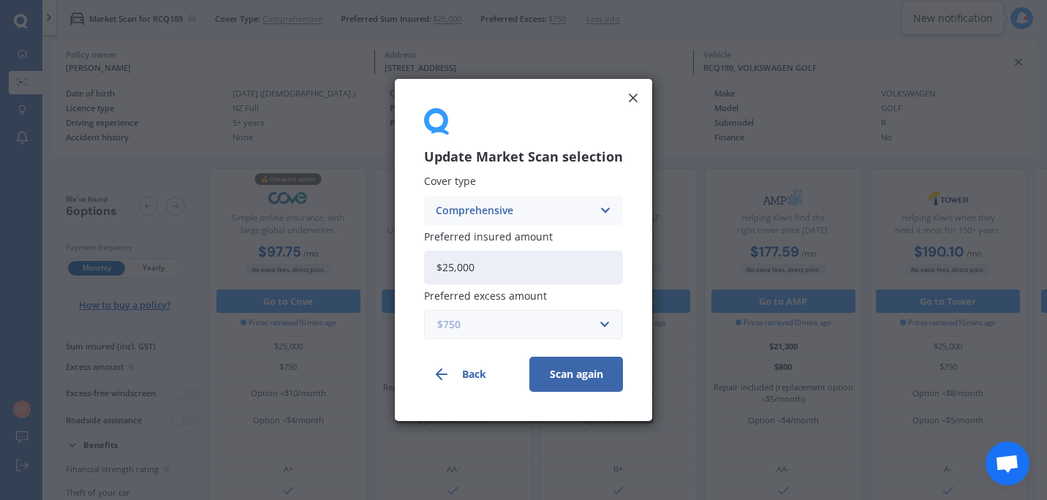
click at [605, 321] on input "text" at bounding box center [518, 325] width 186 height 28
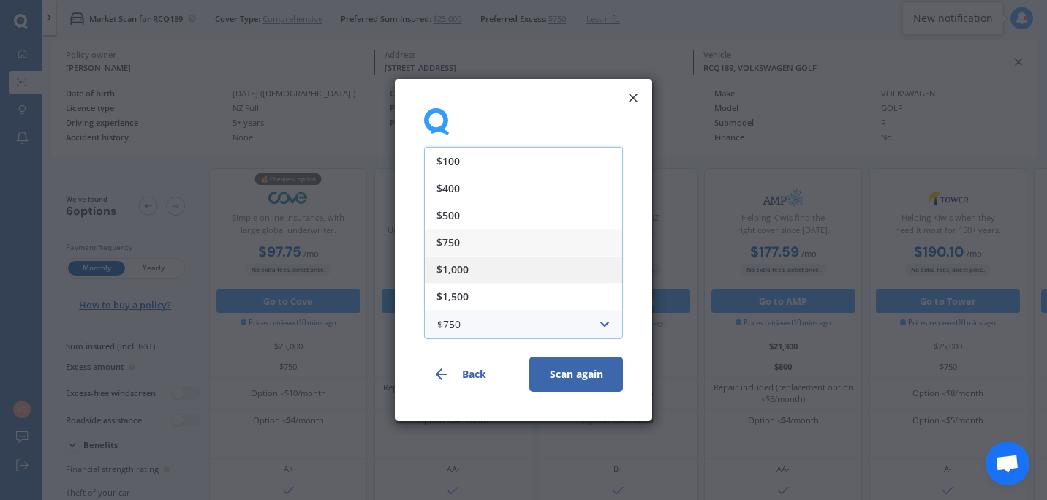
click at [504, 273] on div "$1,000" at bounding box center [523, 269] width 197 height 27
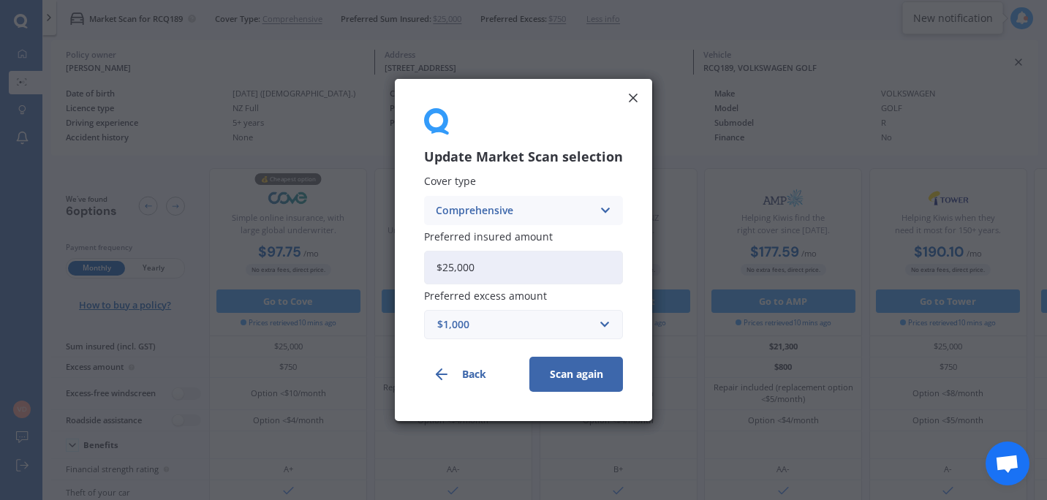
click at [547, 369] on button "Scan again" at bounding box center [576, 374] width 94 height 35
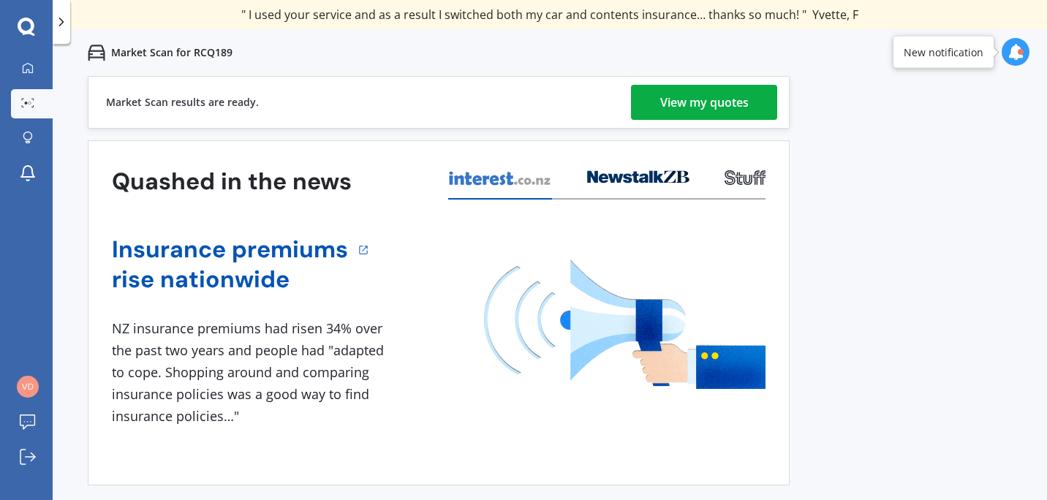
click at [749, 99] on link "View my quotes" at bounding box center [704, 102] width 146 height 35
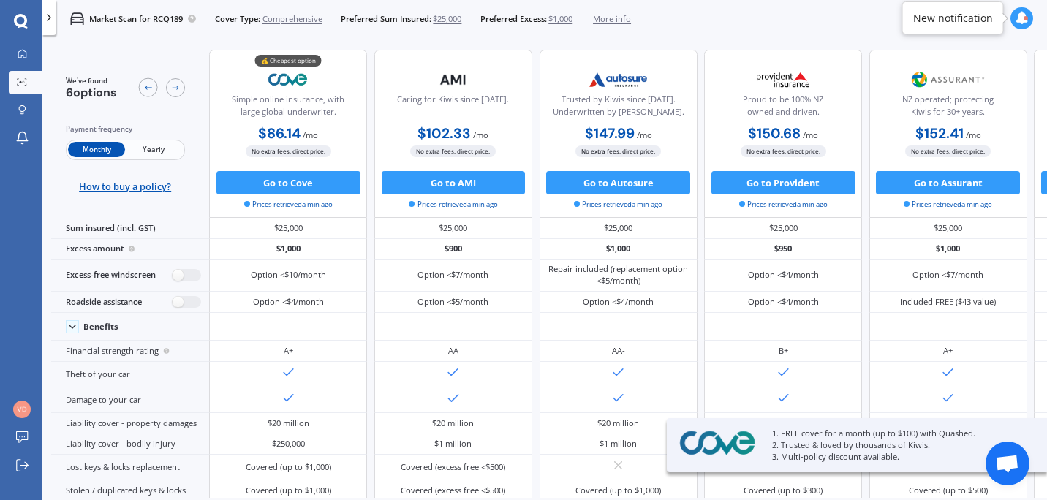
click at [628, 19] on span "More info" at bounding box center [612, 19] width 38 height 12
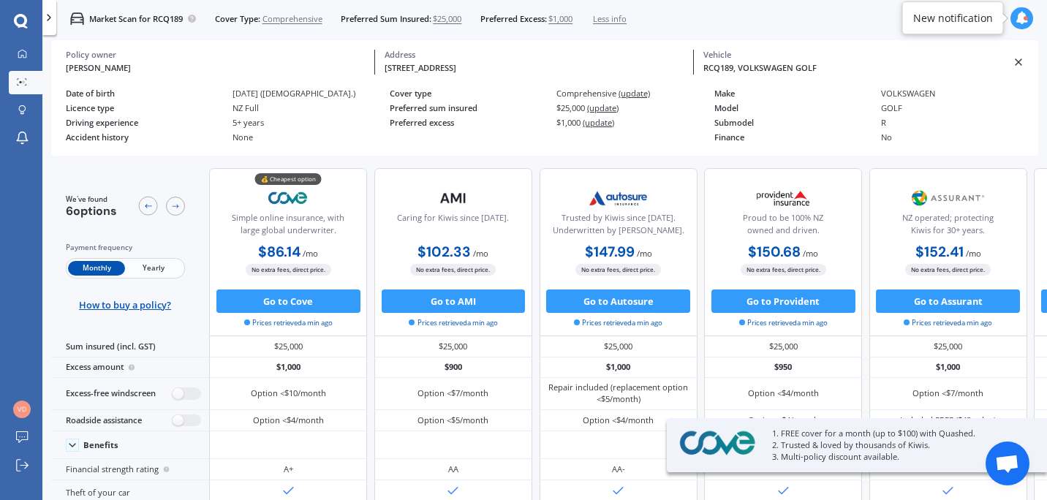
click at [616, 16] on span "Less info" at bounding box center [610, 19] width 34 height 12
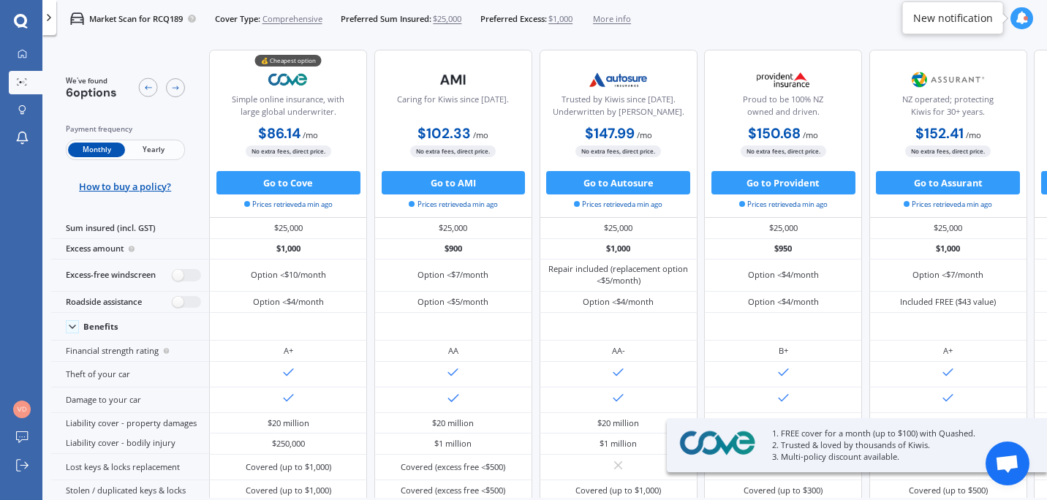
click at [572, 17] on span "$1,000" at bounding box center [560, 19] width 24 height 12
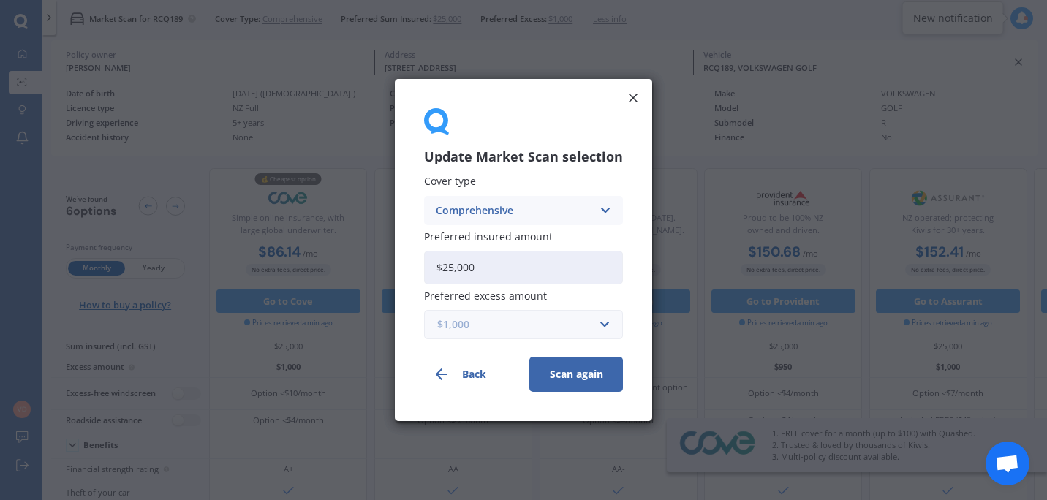
click at [601, 320] on input "text" at bounding box center [518, 325] width 186 height 28
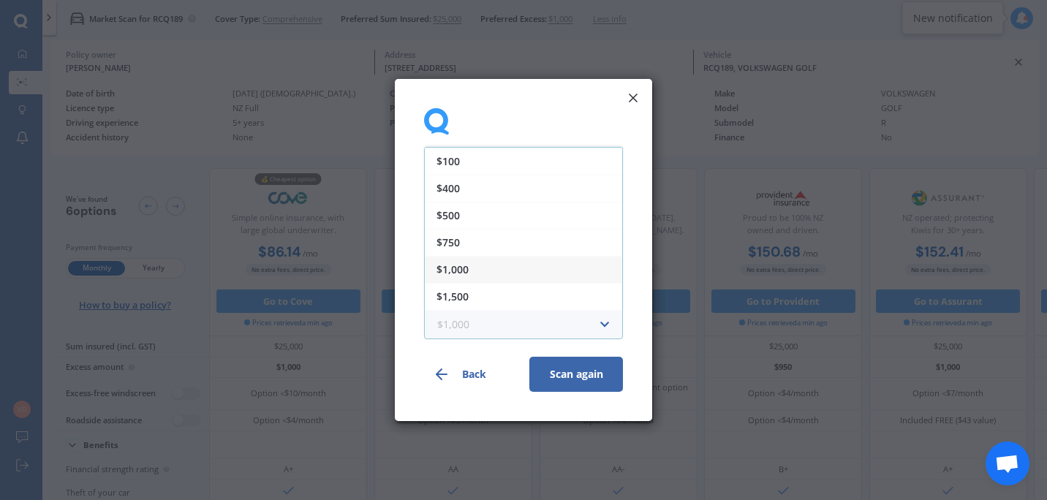
scroll to position [26, 0]
click at [539, 278] on div "$1,500" at bounding box center [523, 270] width 197 height 27
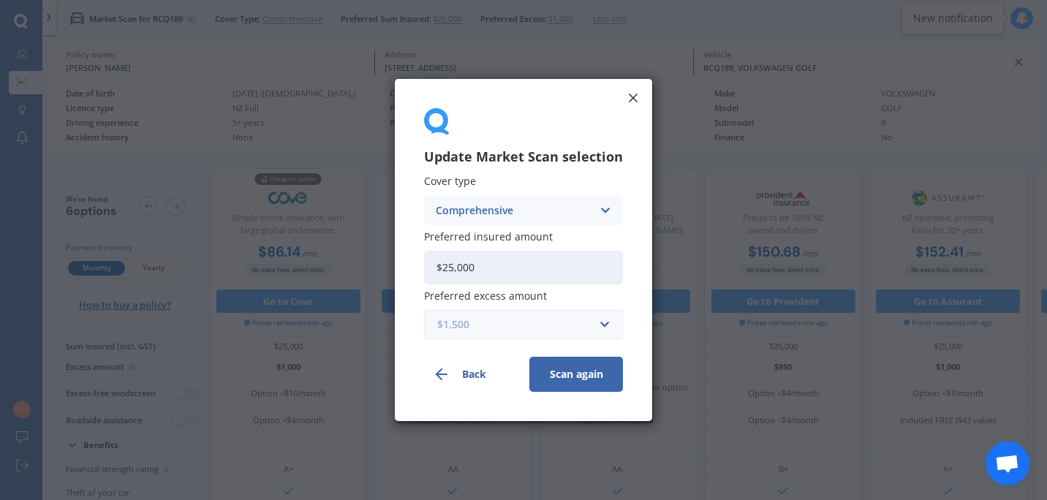
click at [601, 324] on input "text" at bounding box center [518, 325] width 186 height 28
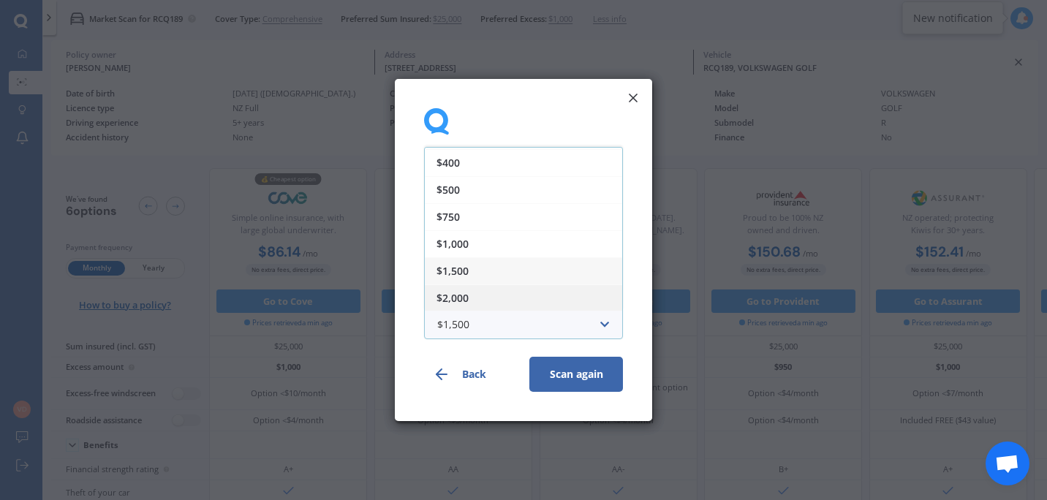
click at [561, 302] on div "$2,000" at bounding box center [523, 297] width 197 height 27
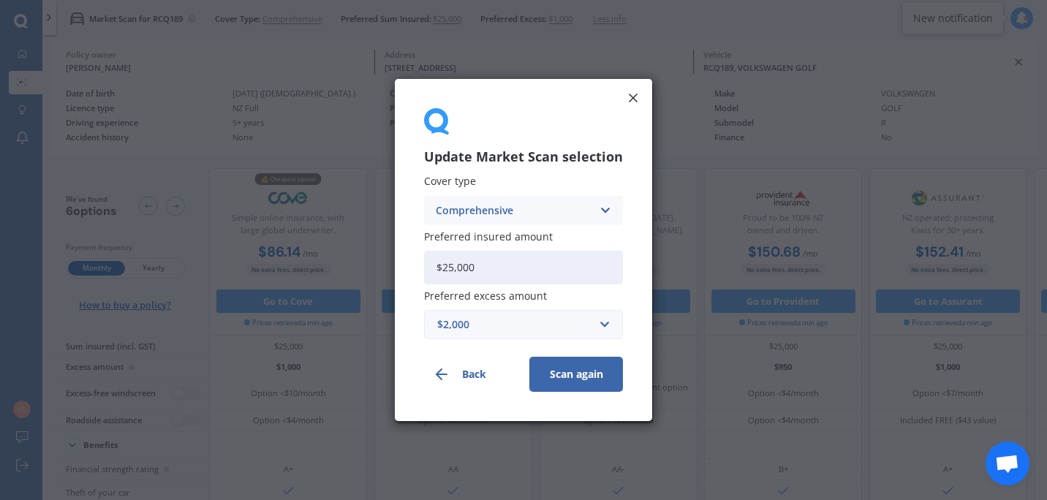
click at [565, 368] on button "Scan again" at bounding box center [576, 374] width 94 height 35
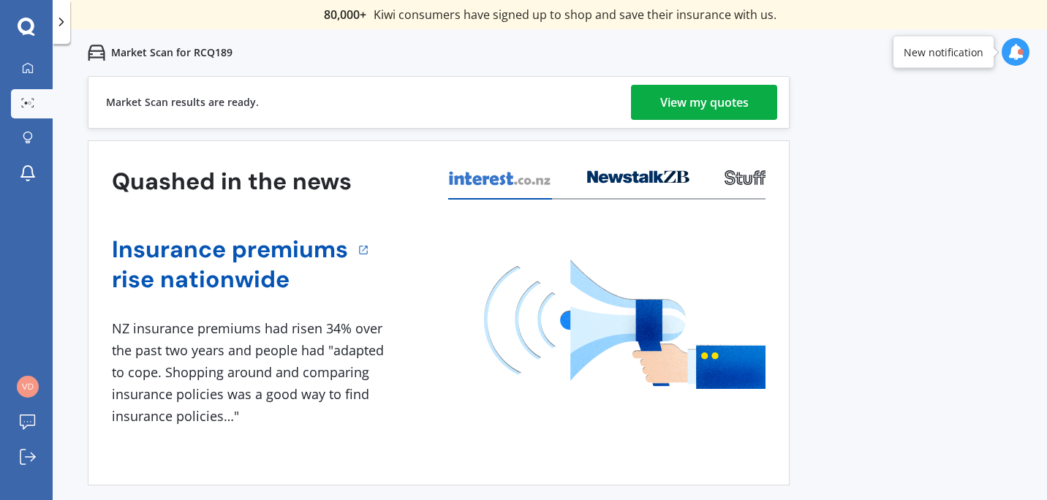
click at [733, 91] on div "View my quotes" at bounding box center [704, 102] width 88 height 35
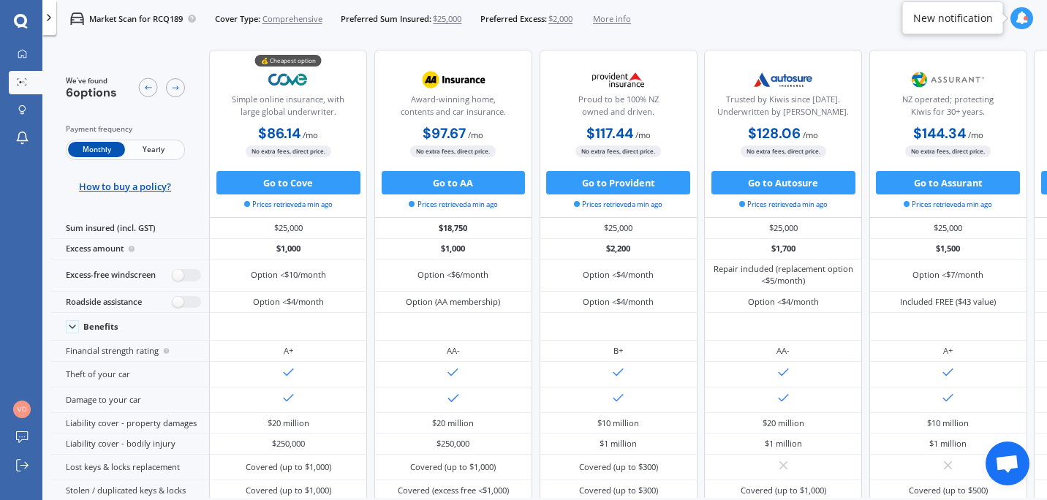
click at [154, 148] on span "Yearly" at bounding box center [153, 149] width 57 height 15
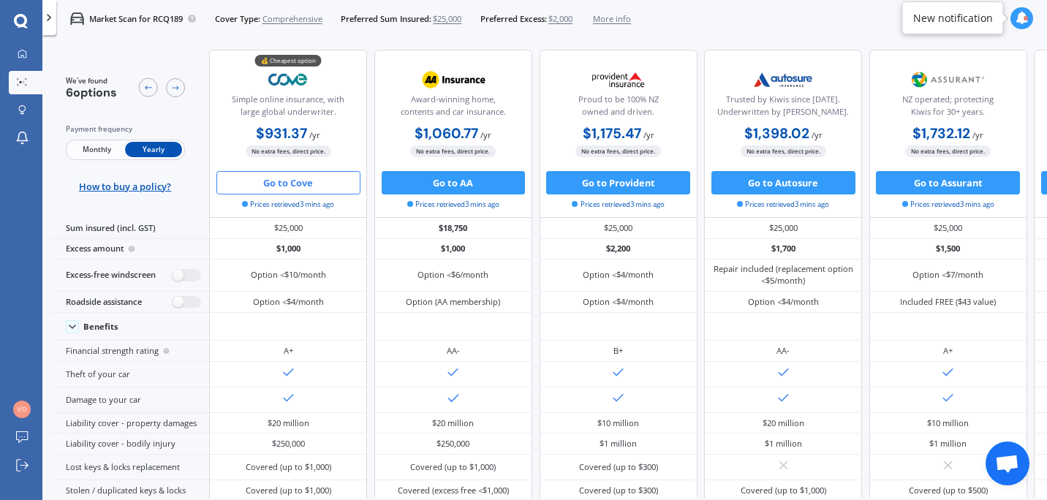
click at [306, 178] on button "Go to Cove" at bounding box center [288, 182] width 144 height 23
